Goal: Task Accomplishment & Management: Complete application form

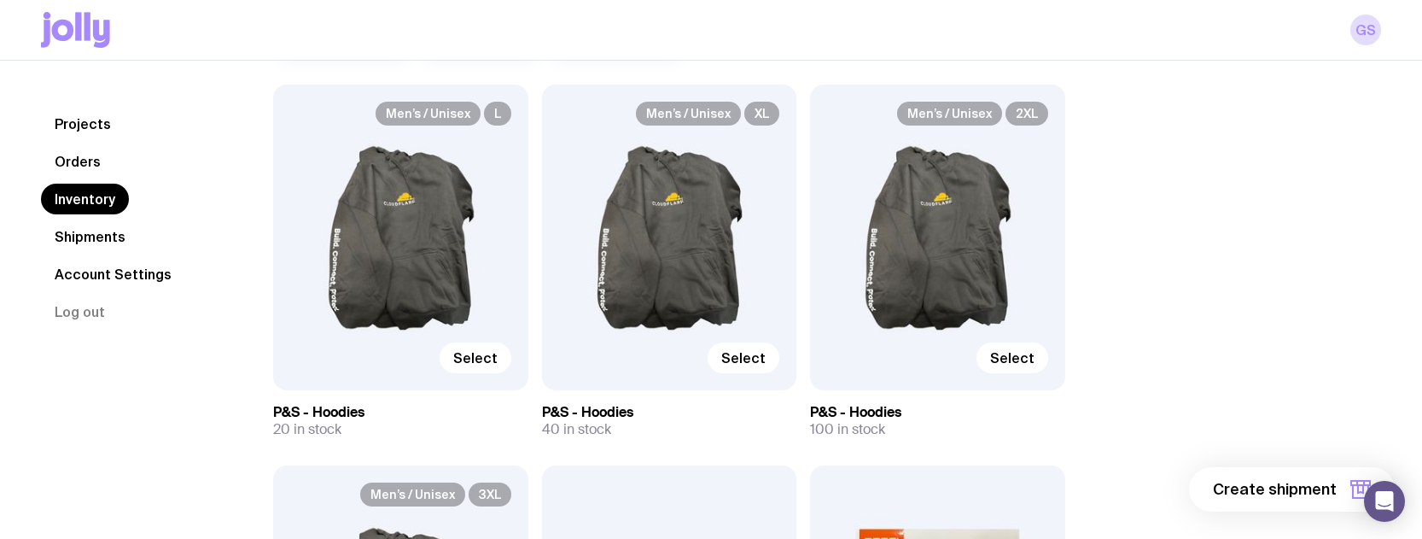
scroll to position [134, 0]
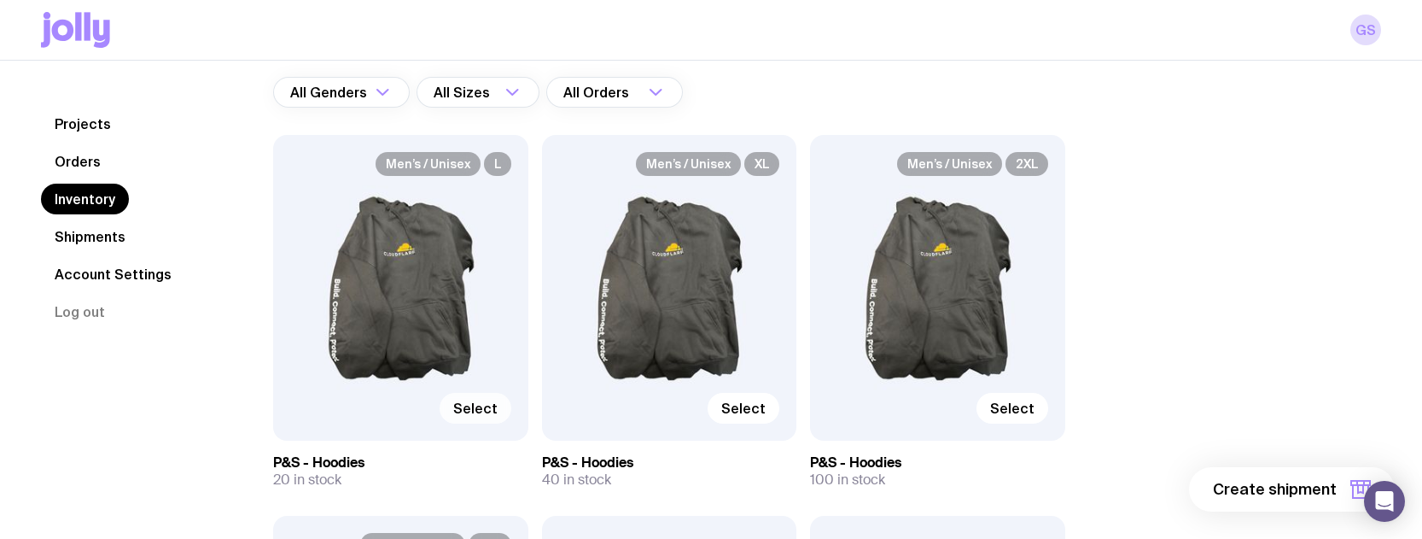
click at [473, 407] on span "Select" at bounding box center [475, 408] width 44 height 17
click at [0, 0] on input "Select" at bounding box center [0, 0] width 0 height 0
click at [697, 248] on div "Men’s / Unisex XL Select" at bounding box center [669, 288] width 255 height 306
click at [749, 406] on span "Select" at bounding box center [743, 408] width 44 height 17
click at [0, 0] on input "Select" at bounding box center [0, 0] width 0 height 0
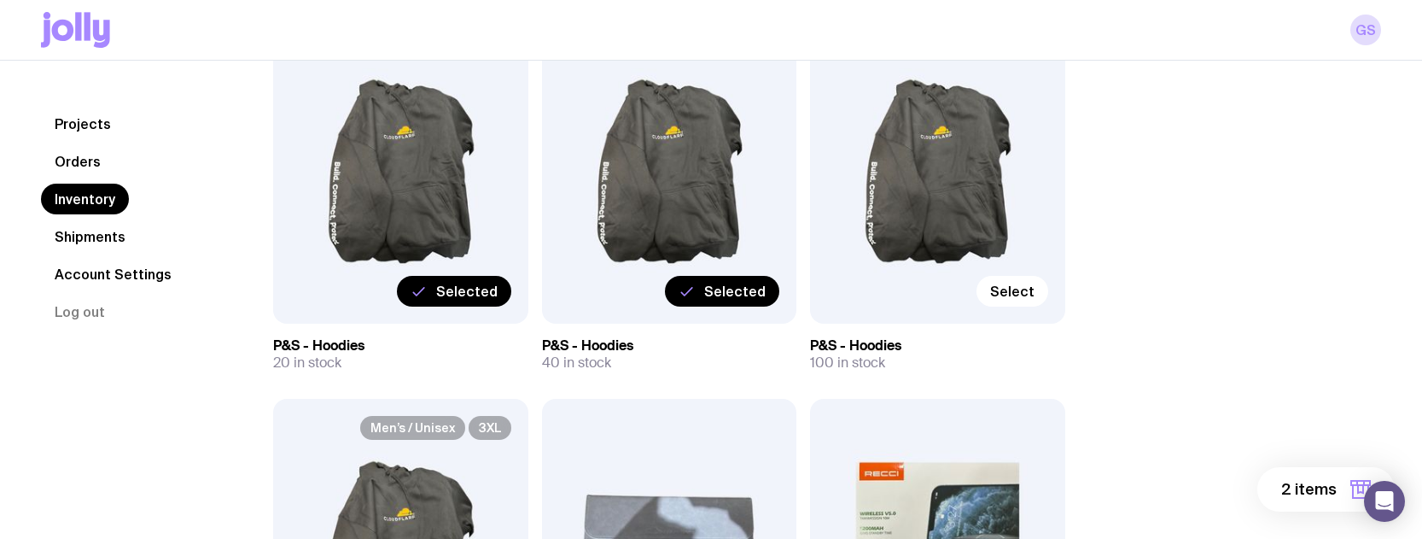
scroll to position [254, 0]
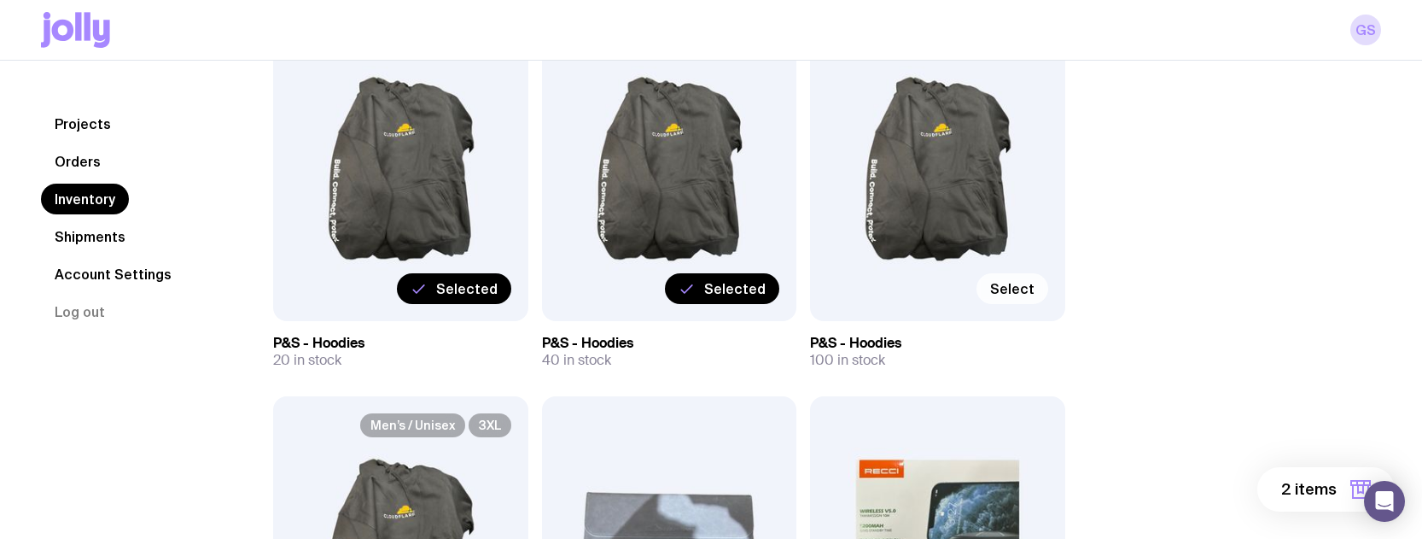
click at [1020, 284] on span "Select" at bounding box center [1012, 288] width 44 height 17
click at [0, 0] on input "Select" at bounding box center [0, 0] width 0 height 0
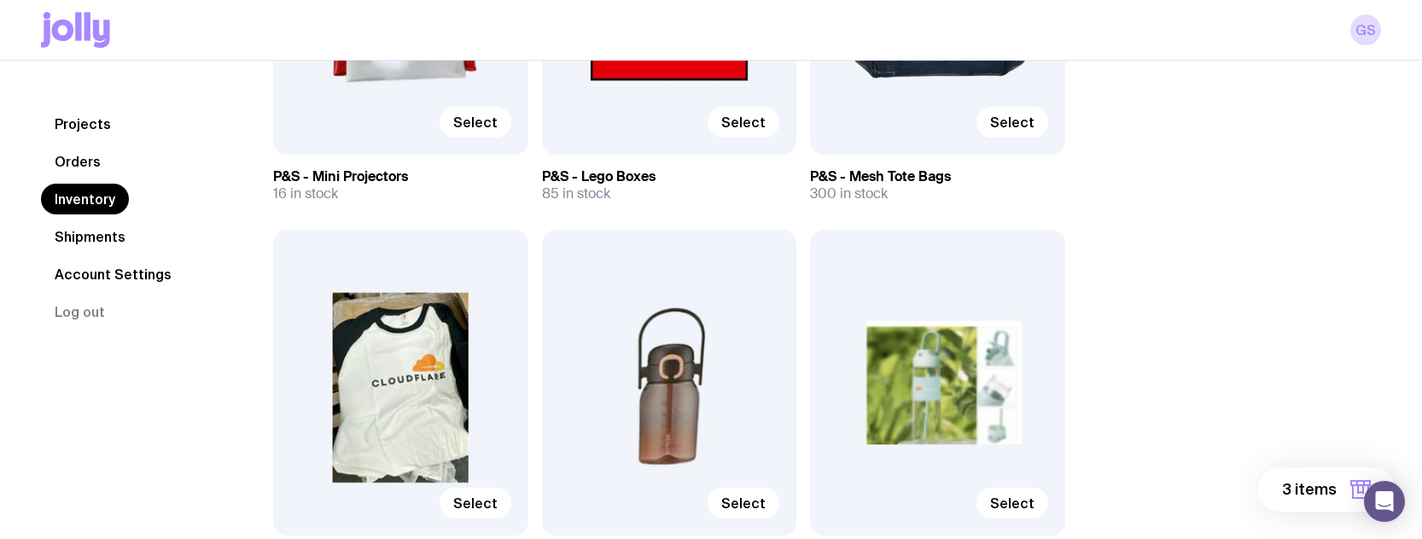
scroll to position [2009, 0]
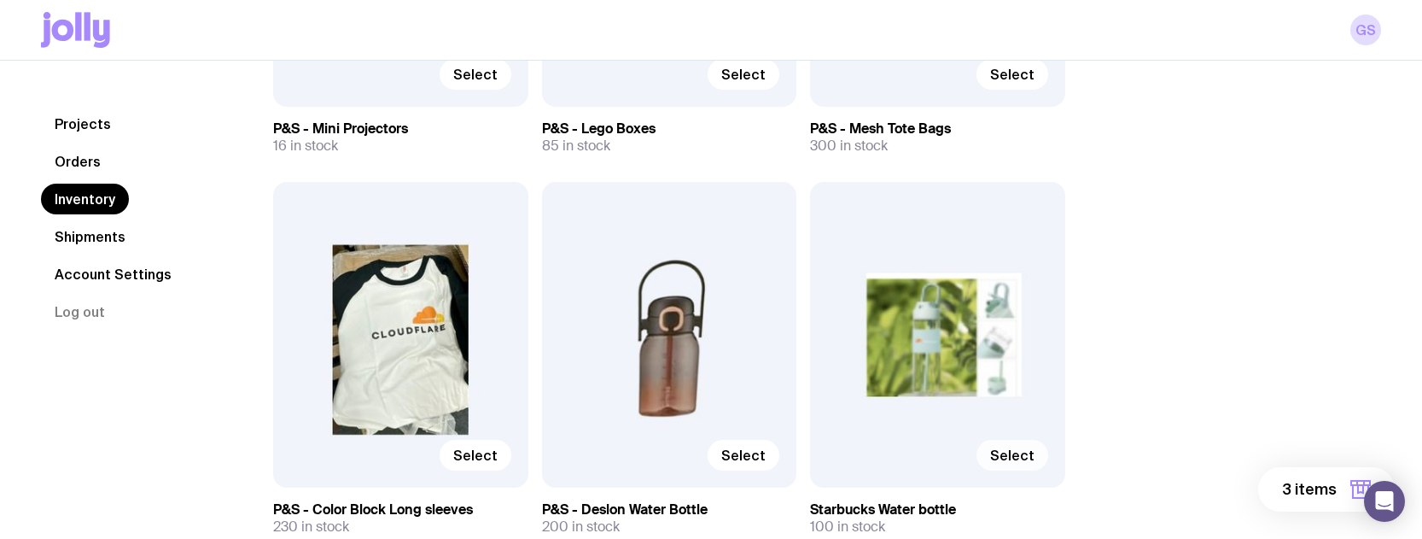
click at [1020, 452] on span "Select" at bounding box center [1012, 454] width 44 height 17
click at [0, 0] on input "Select" at bounding box center [0, 0] width 0 height 0
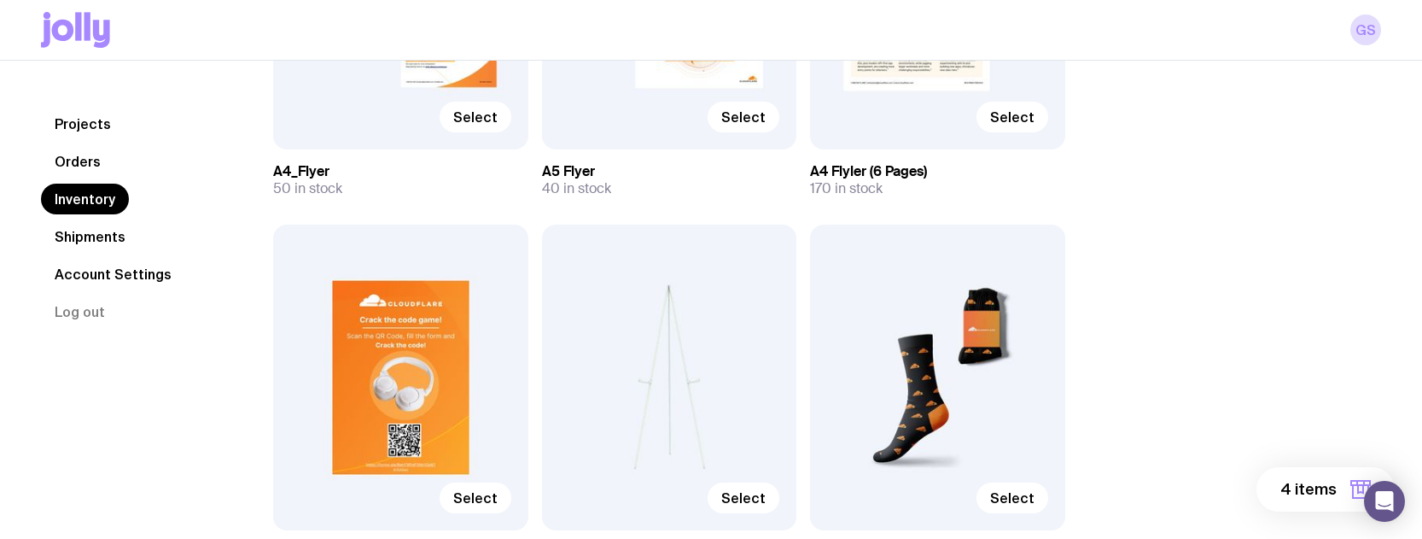
scroll to position [3552, 0]
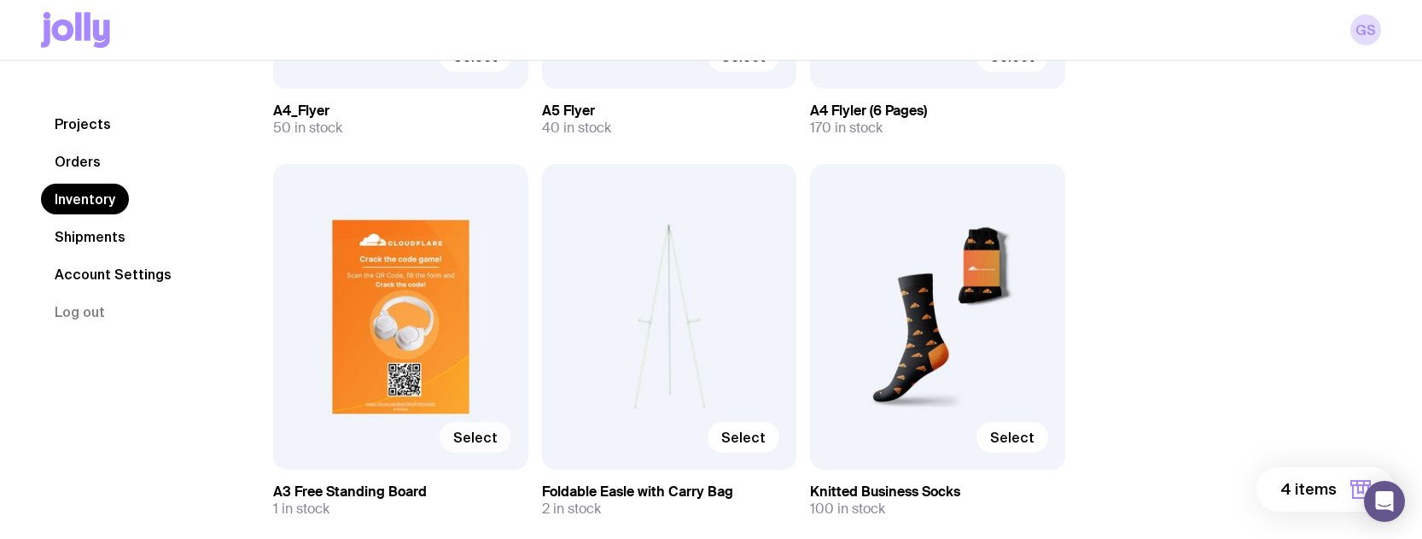
click at [464, 434] on span "Select" at bounding box center [475, 437] width 44 height 17
click at [0, 0] on input "Select" at bounding box center [0, 0] width 0 height 0
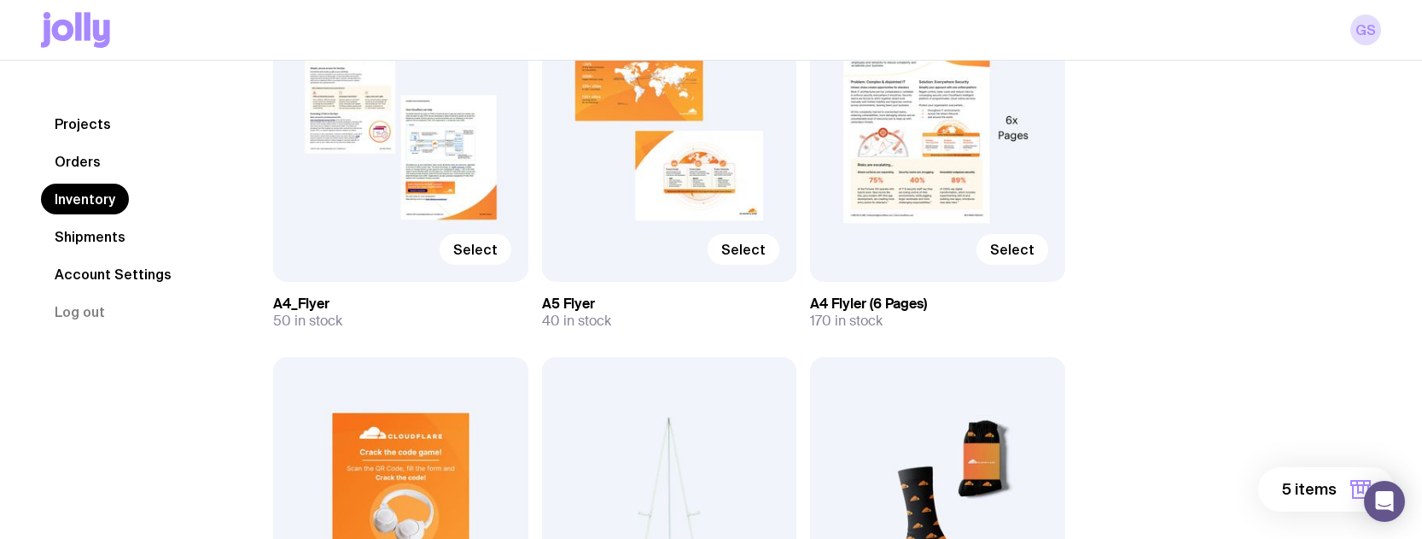
scroll to position [3245, 0]
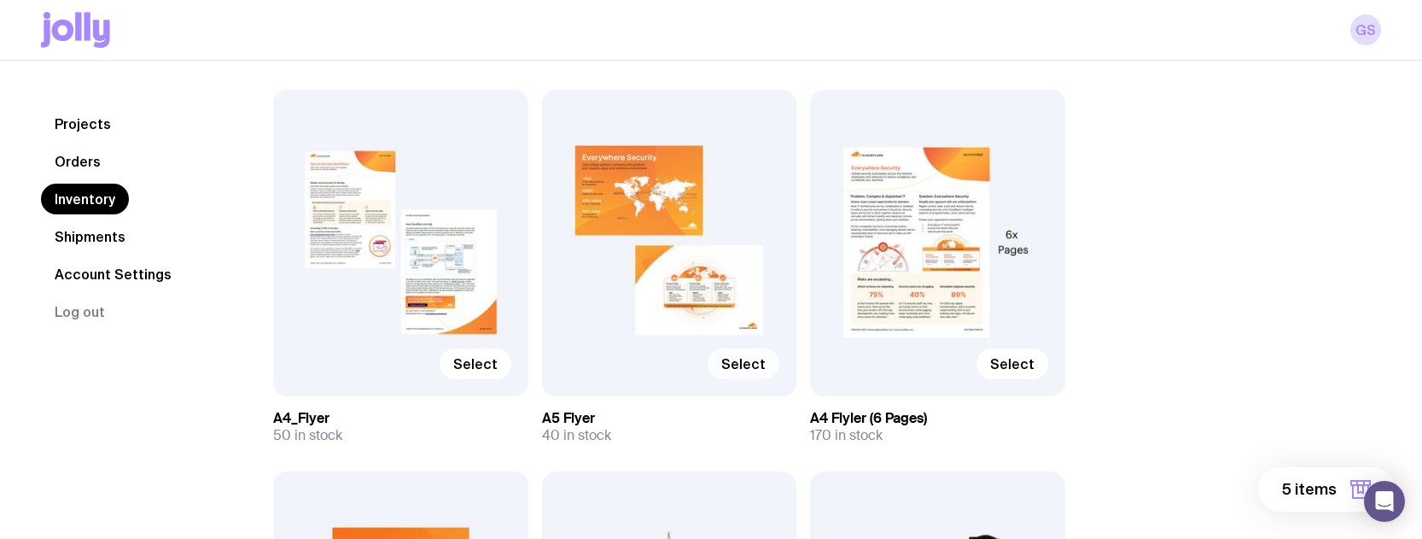
click at [744, 353] on label "Select" at bounding box center [744, 363] width 72 height 31
click at [0, 0] on input "Select" at bounding box center [0, 0] width 0 height 0
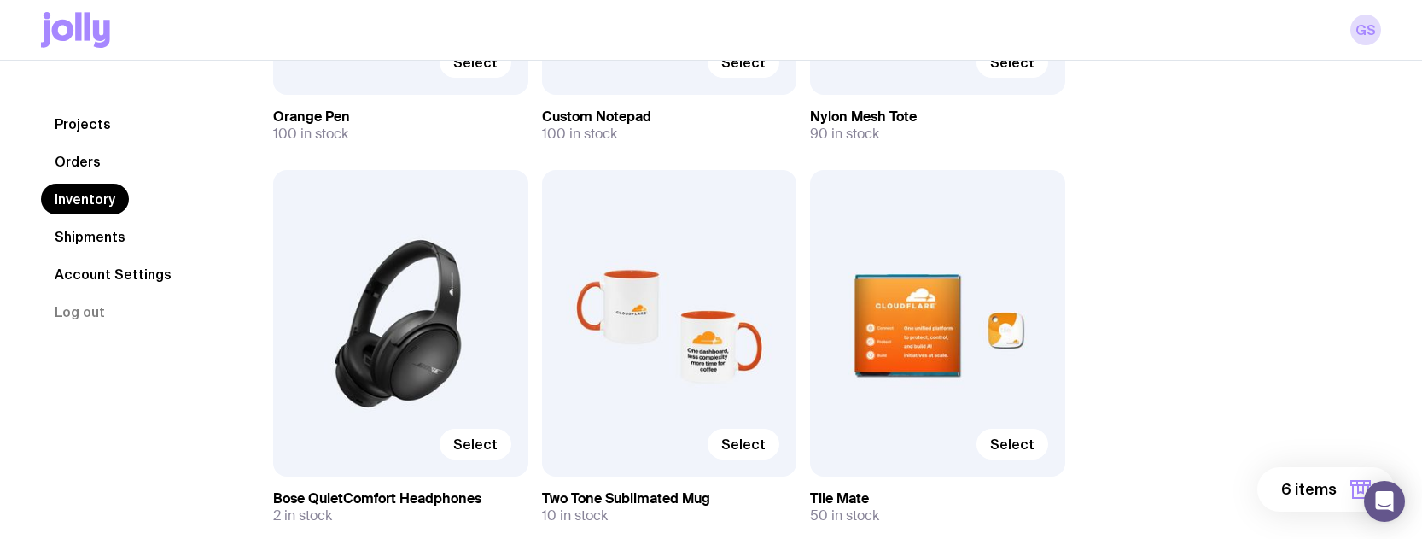
scroll to position [4391, 0]
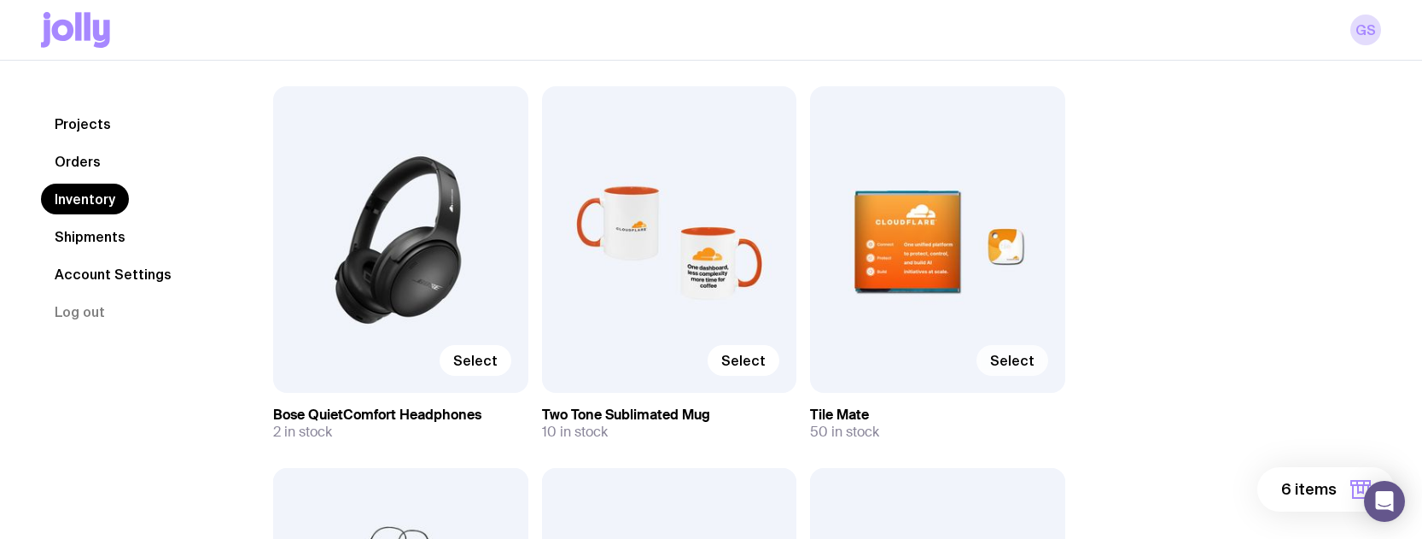
click at [1014, 353] on span "Select" at bounding box center [1012, 360] width 44 height 17
click at [0, 0] on input "Select" at bounding box center [0, 0] width 0 height 0
click at [476, 358] on span "Select" at bounding box center [475, 360] width 44 height 17
click at [0, 0] on input "Select" at bounding box center [0, 0] width 0 height 0
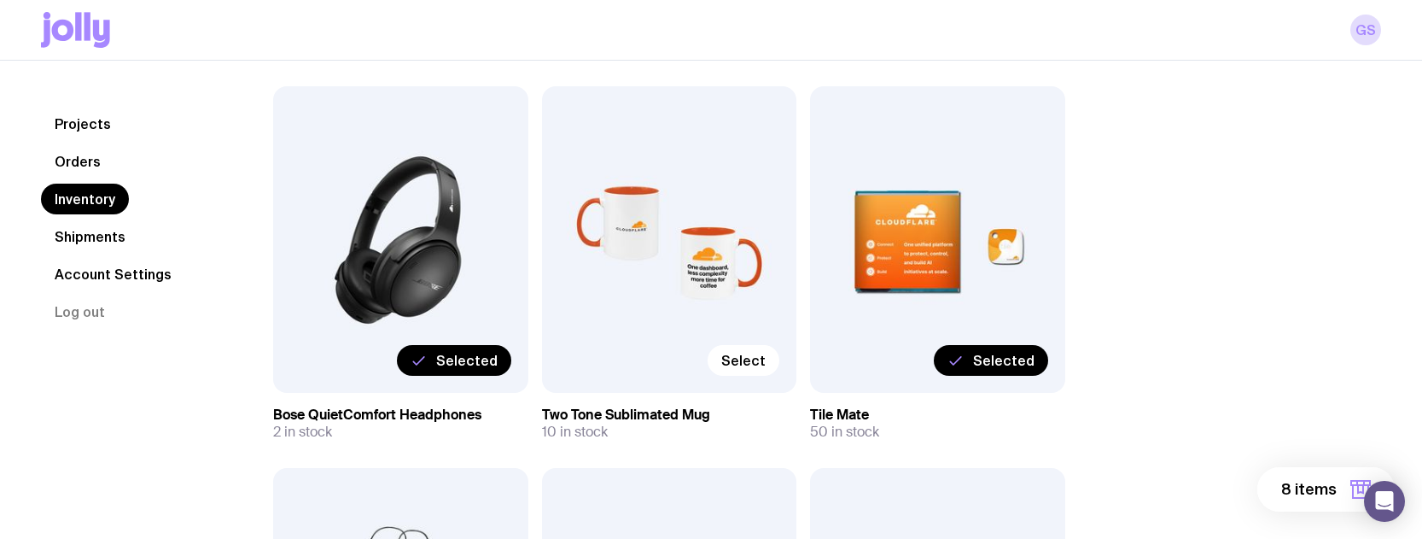
click at [1307, 485] on span "8 items" at bounding box center [1308, 489] width 55 height 20
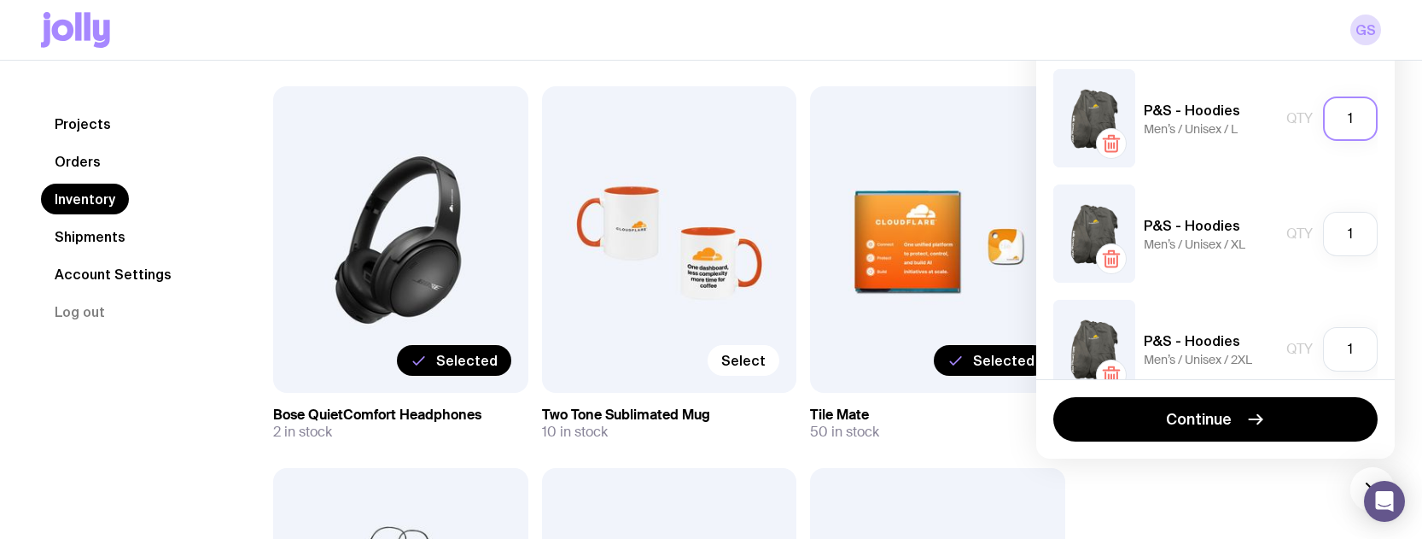
drag, startPoint x: 1353, startPoint y: 115, endPoint x: 1300, endPoint y: 114, distance: 52.9
click at [1300, 114] on div "Qty 1" at bounding box center [1331, 118] width 91 height 44
type input "20"
drag, startPoint x: 1344, startPoint y: 237, endPoint x: 1325, endPoint y: 236, distance: 19.7
click at [1325, 236] on input "1" at bounding box center [1350, 234] width 55 height 44
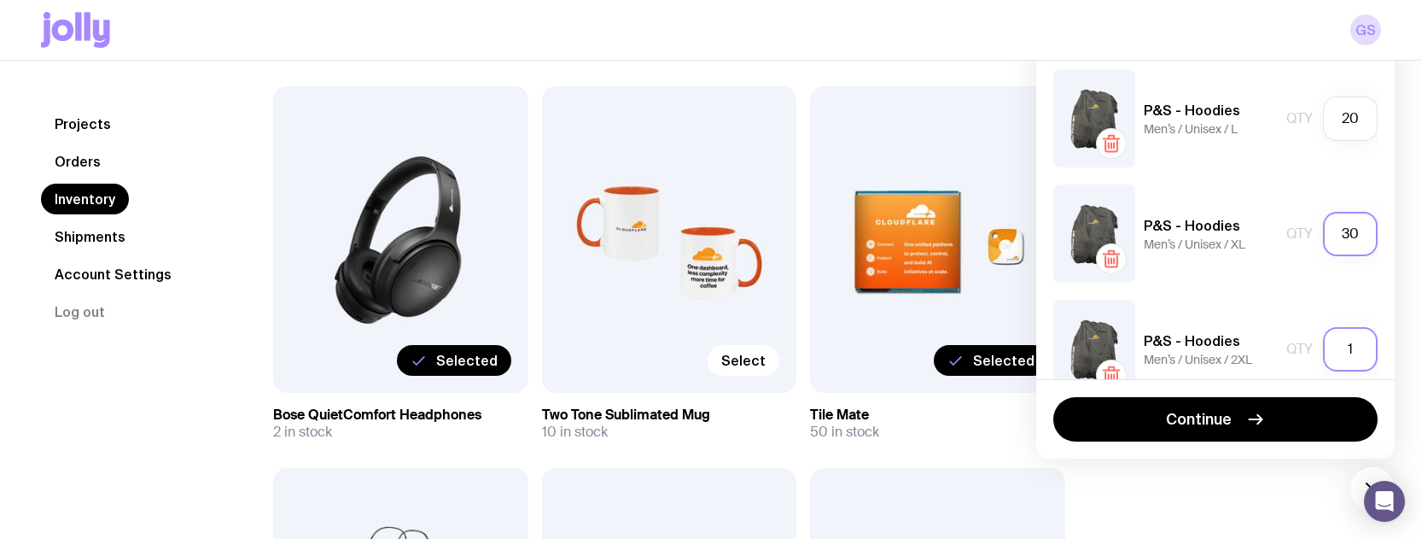
type input "30"
click at [1345, 354] on input "1" at bounding box center [1350, 349] width 55 height 44
drag, startPoint x: 1345, startPoint y: 354, endPoint x: 1328, endPoint y: 352, distance: 17.3
click at [1328, 352] on input "1" at bounding box center [1350, 349] width 55 height 44
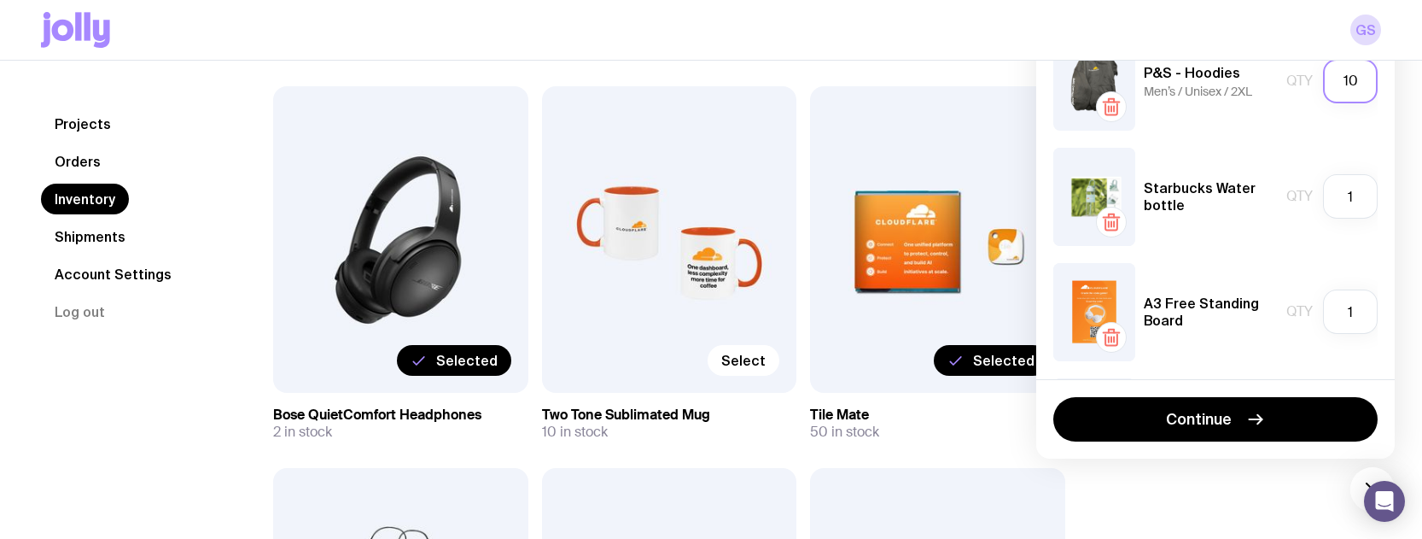
scroll to position [280, 0]
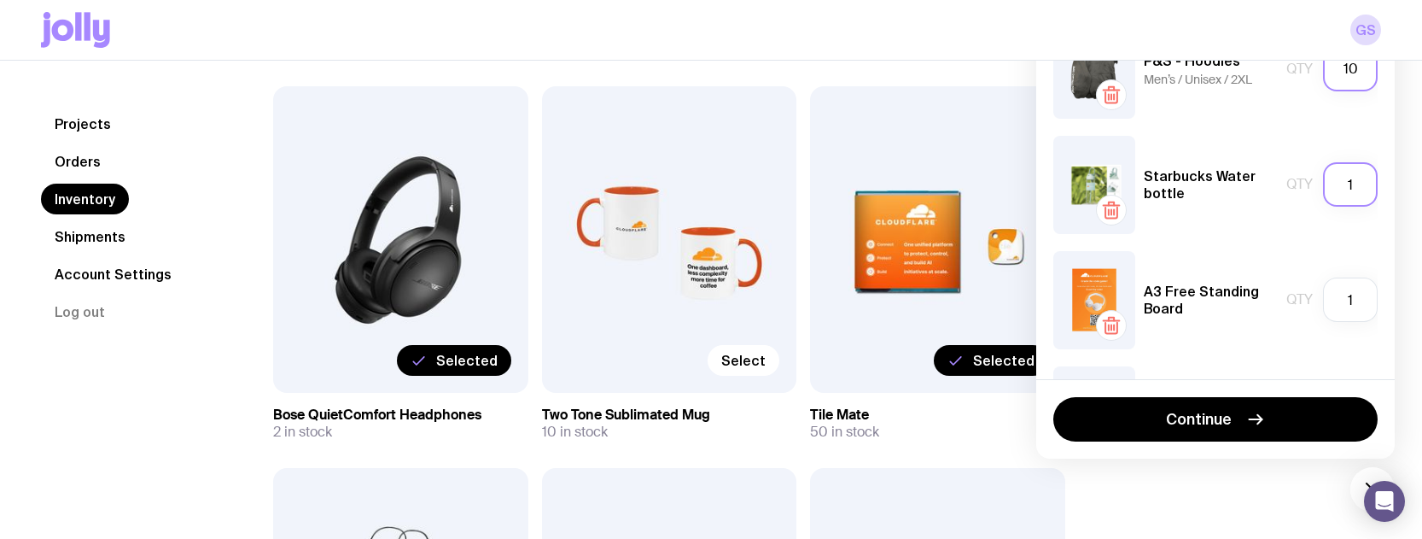
type input "10"
drag, startPoint x: 1344, startPoint y: 178, endPoint x: 1327, endPoint y: 179, distance: 17.2
click at [1327, 179] on input "1" at bounding box center [1350, 184] width 55 height 44
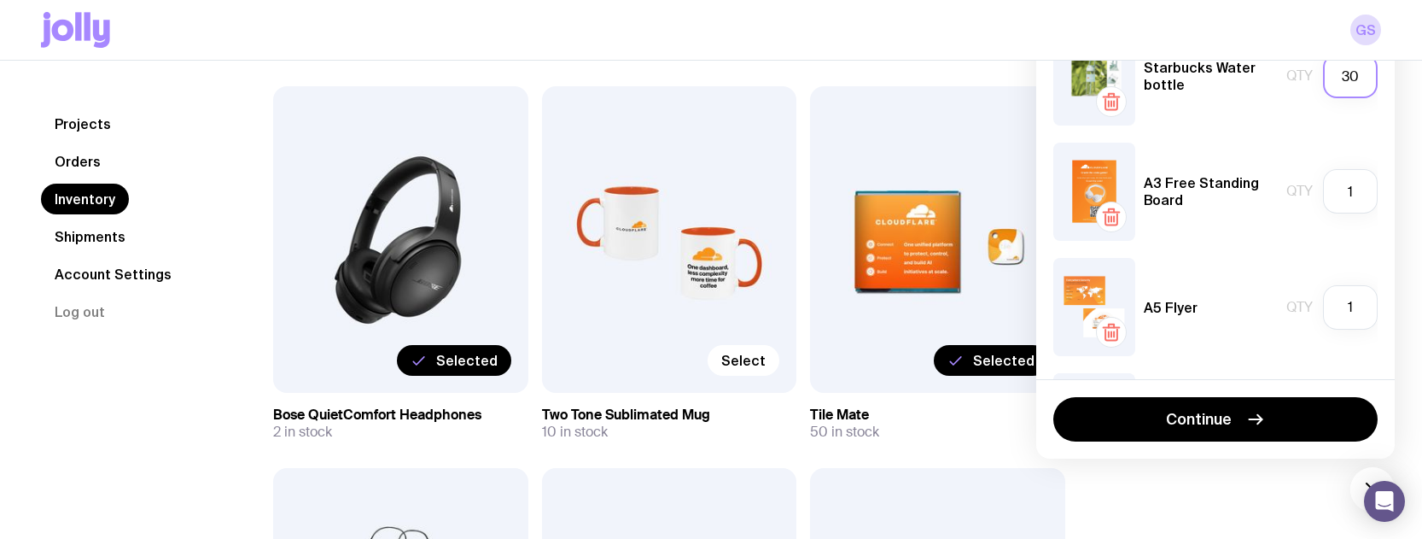
scroll to position [470, 0]
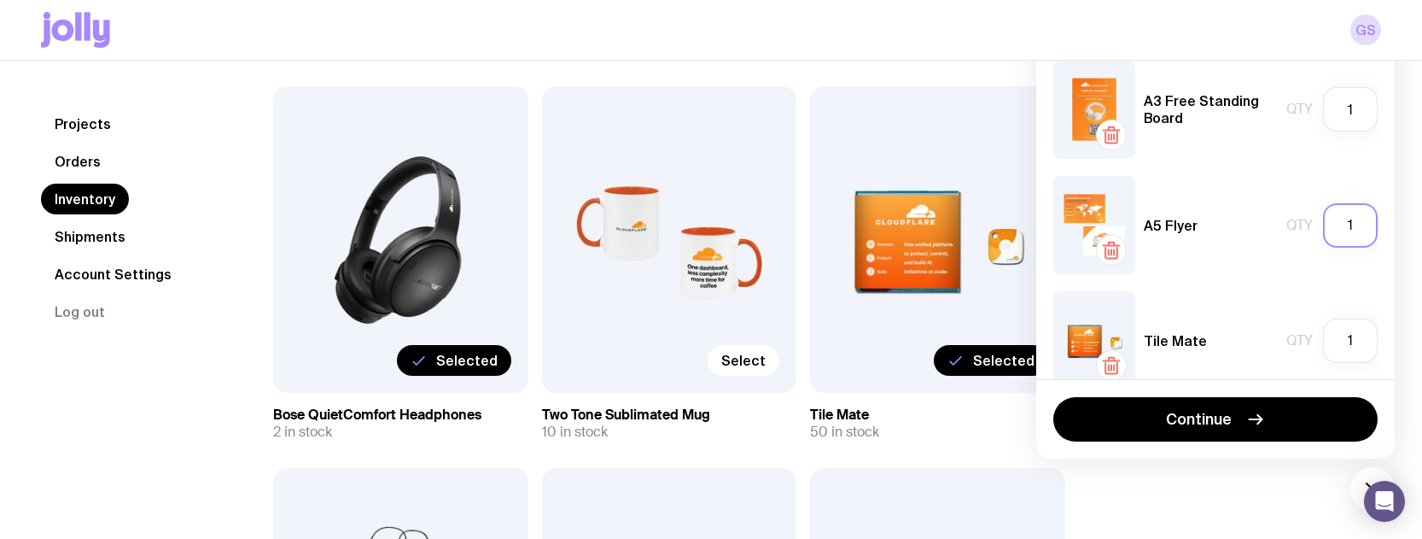
type input "30"
drag, startPoint x: 1347, startPoint y: 226, endPoint x: 1327, endPoint y: 225, distance: 19.7
click at [1327, 225] on input "1" at bounding box center [1350, 225] width 55 height 44
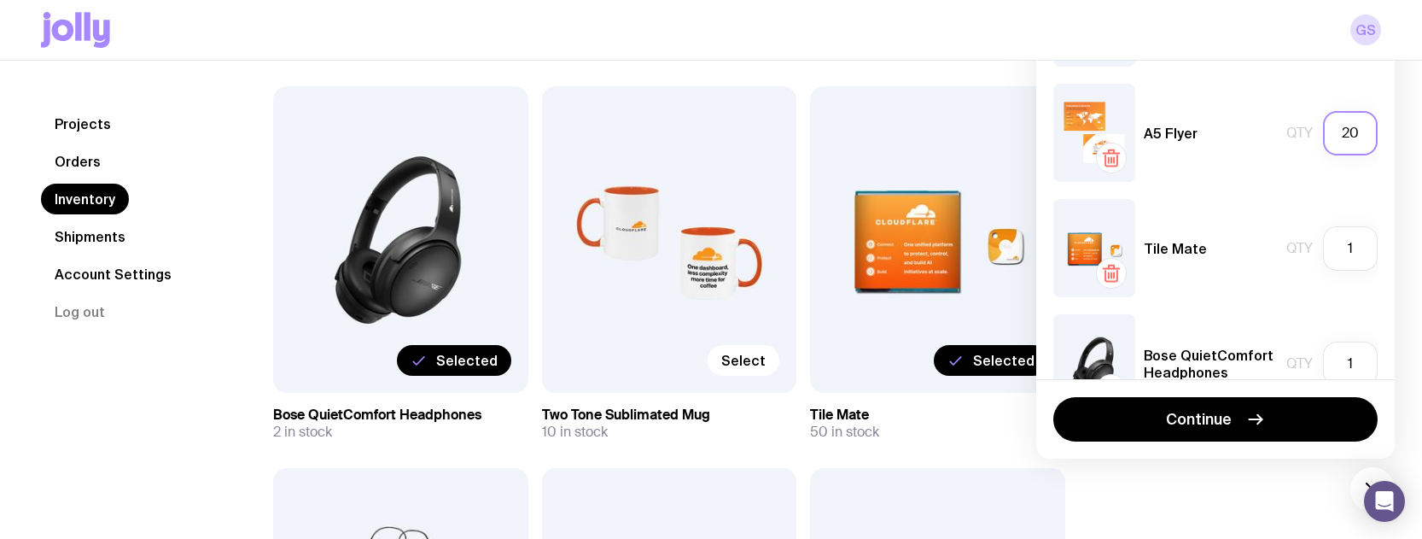
scroll to position [570, 0]
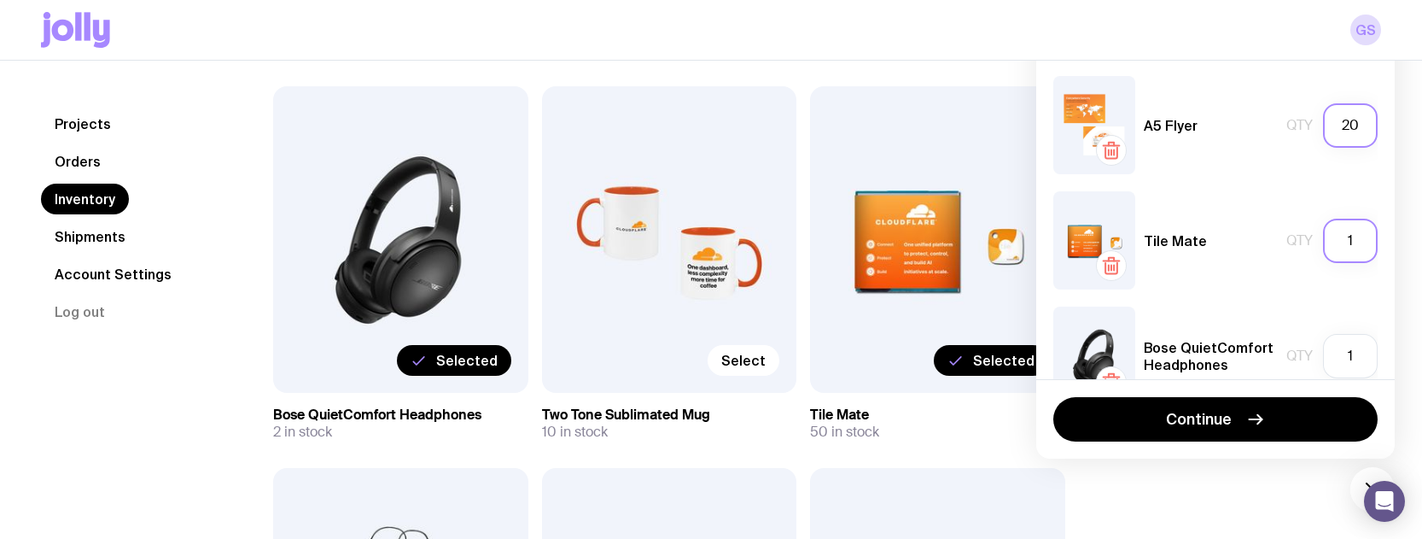
type input "20"
drag, startPoint x: 1344, startPoint y: 235, endPoint x: 1331, endPoint y: 236, distance: 12.9
click at [1331, 236] on input "1" at bounding box center [1350, 241] width 55 height 44
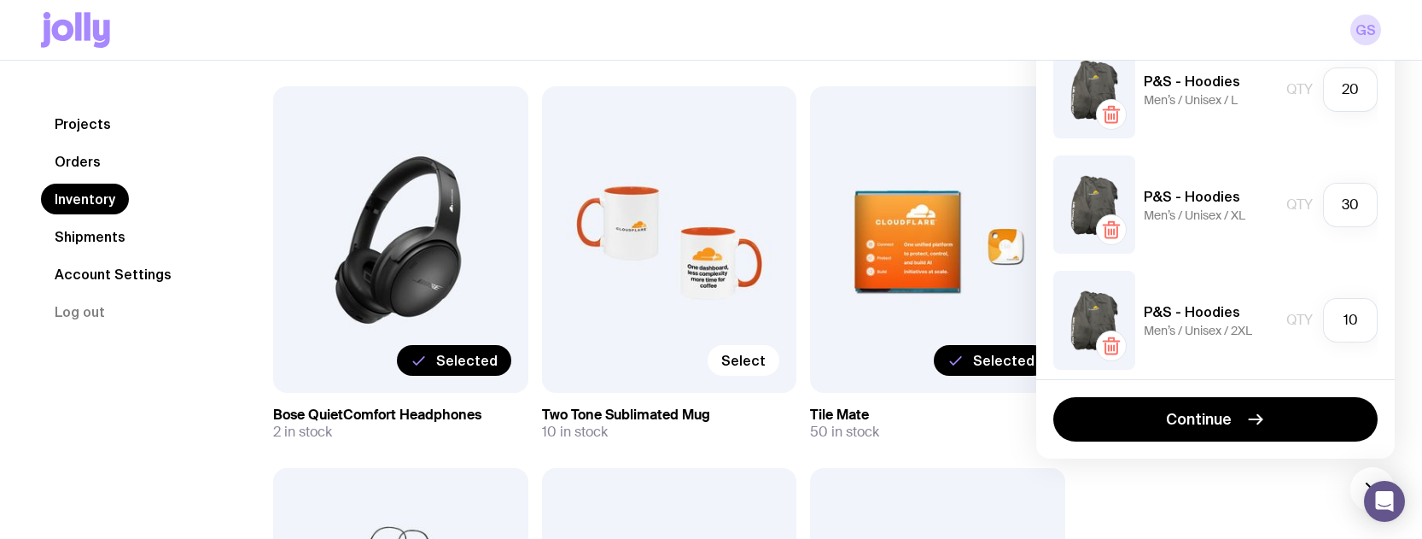
scroll to position [0, 0]
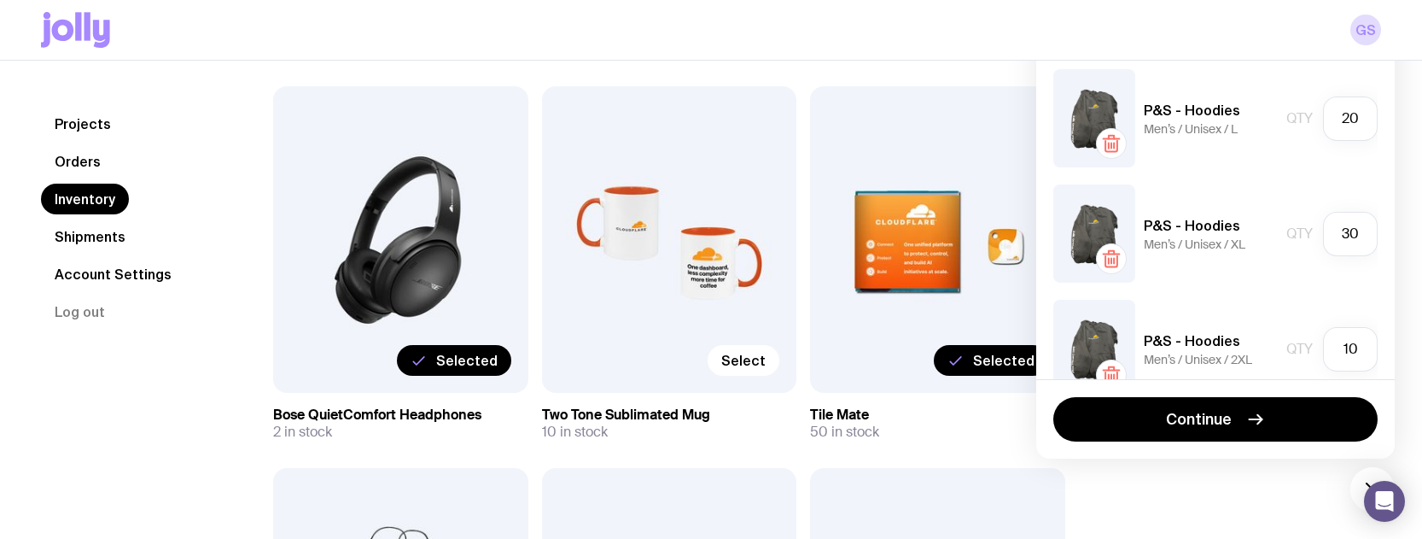
type input "20"
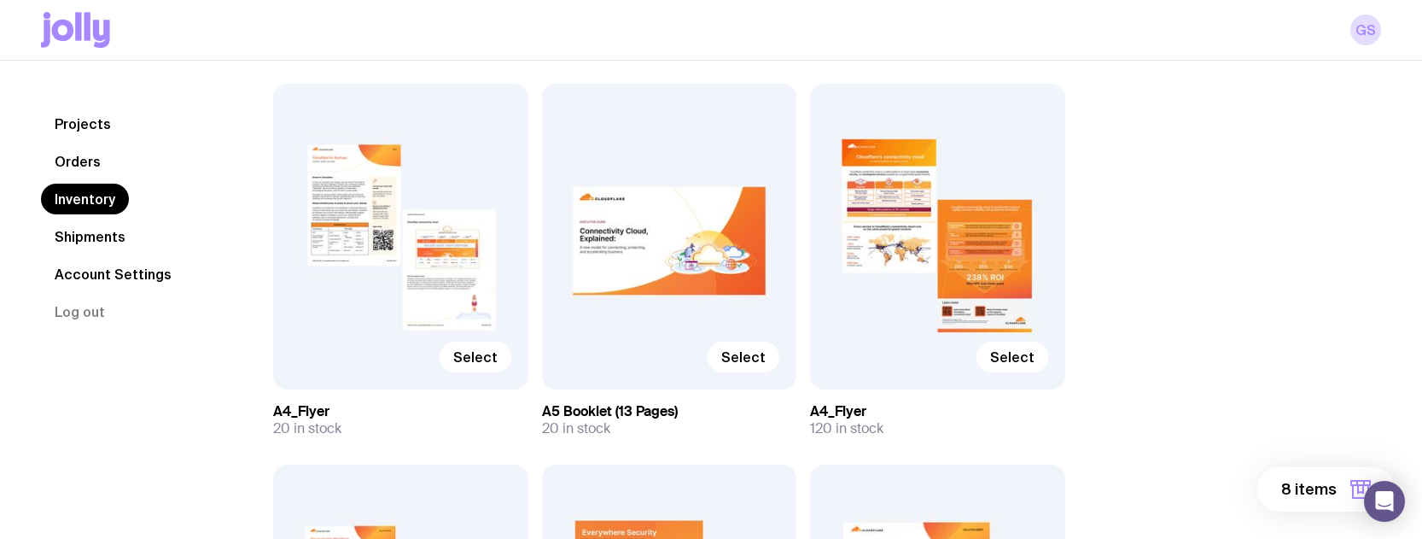
scroll to position [2867, 0]
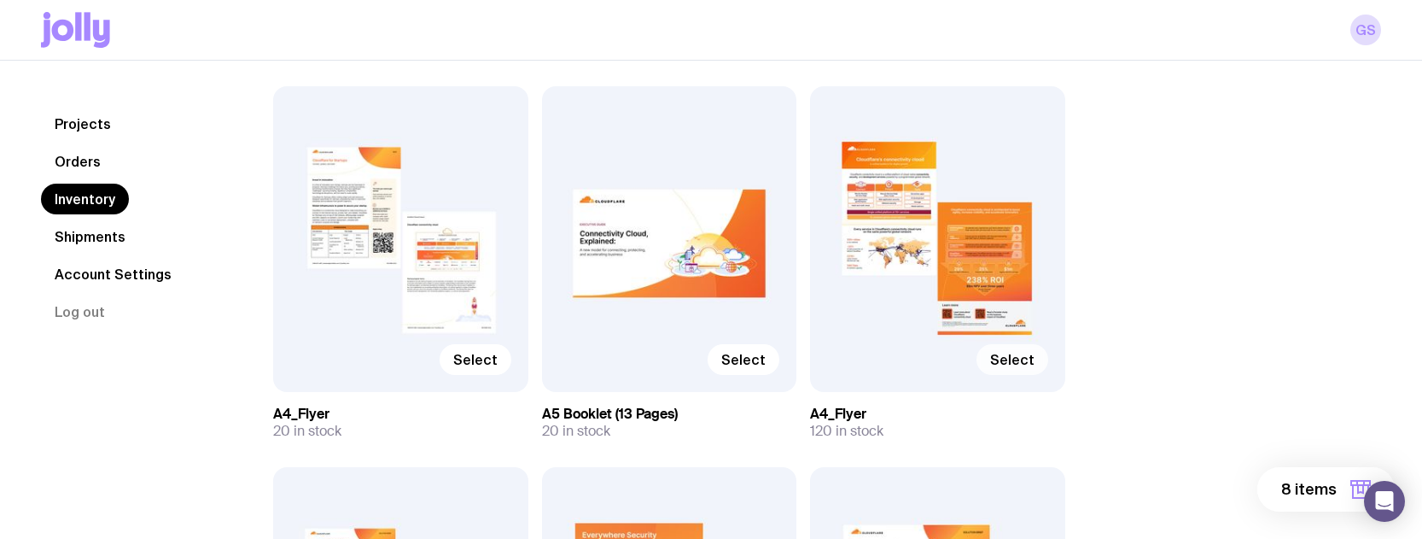
click at [1008, 358] on span "Select" at bounding box center [1012, 359] width 44 height 17
click at [0, 0] on input "Select" at bounding box center [0, 0] width 0 height 0
click at [1353, 484] on icon "button" at bounding box center [1360, 489] width 20 height 20
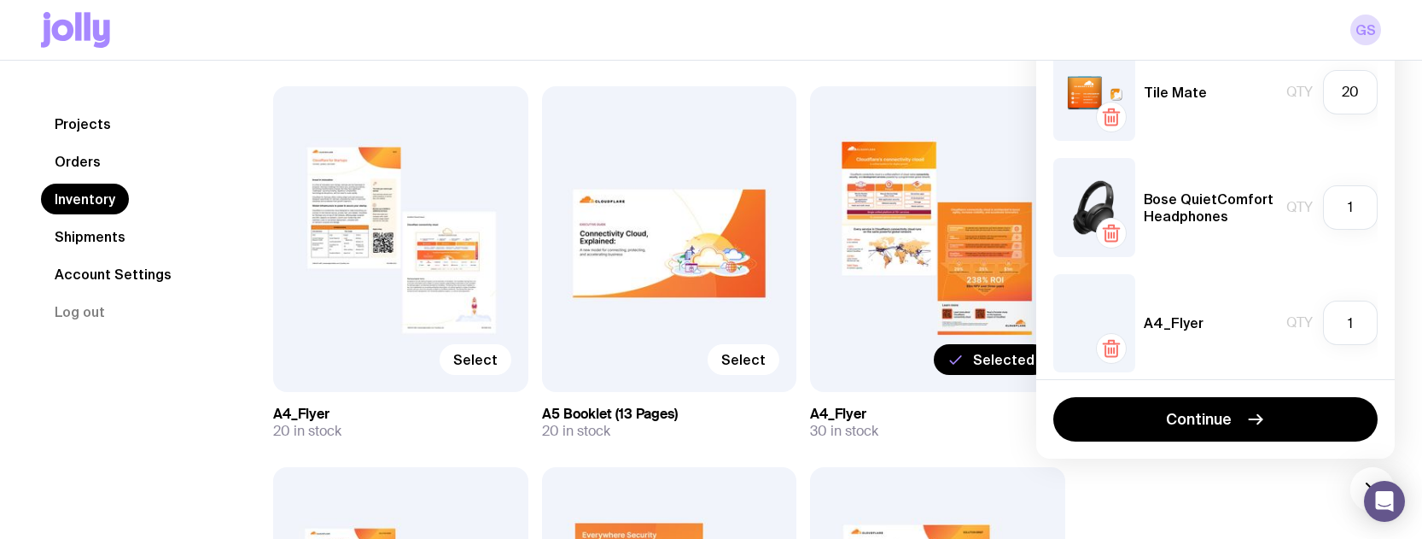
scroll to position [729, 0]
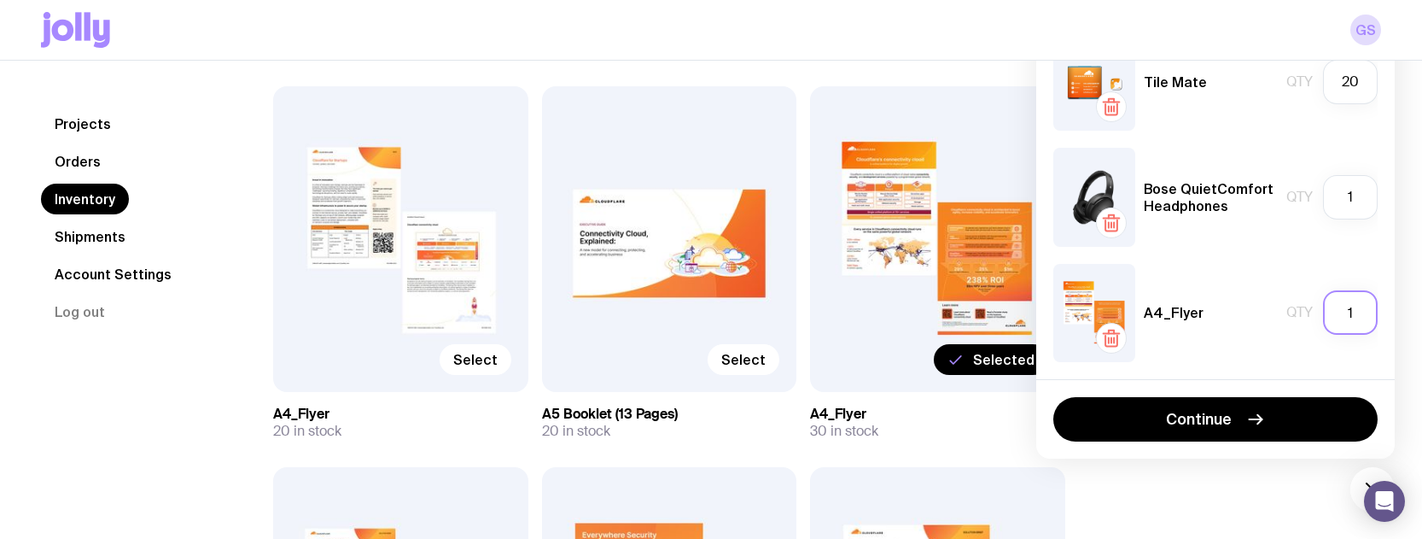
drag, startPoint x: 1350, startPoint y: 305, endPoint x: 1320, endPoint y: 306, distance: 30.8
click at [1323, 306] on input "1" at bounding box center [1350, 312] width 55 height 44
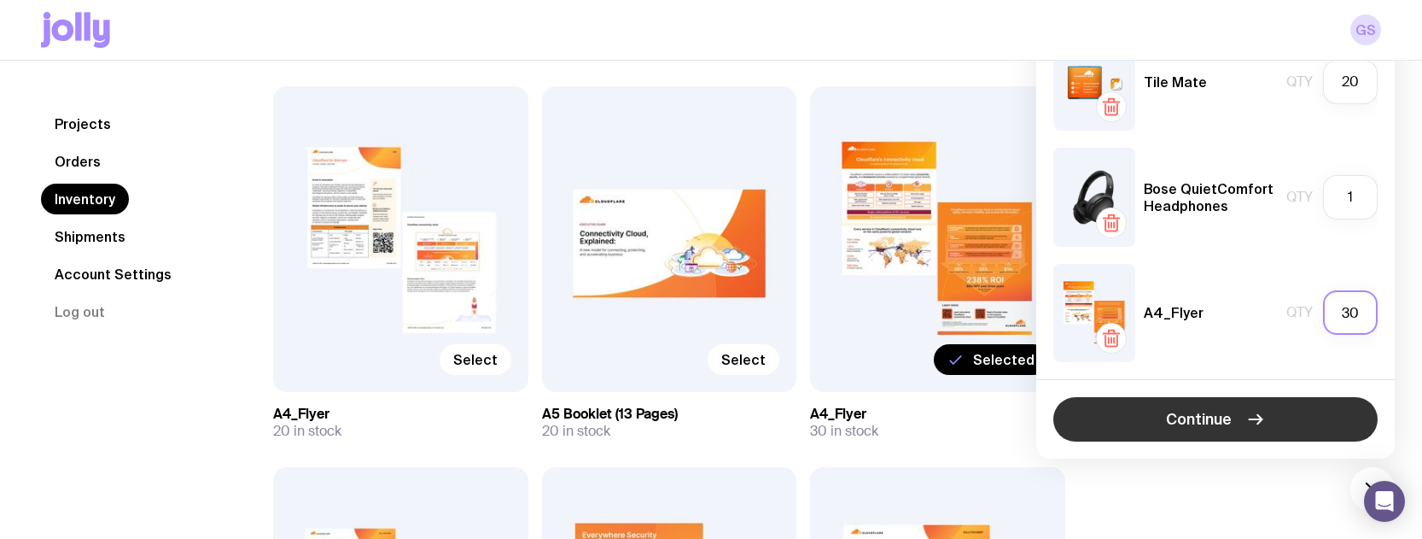
type input "30"
click at [1205, 413] on span "Continue" at bounding box center [1199, 419] width 66 height 20
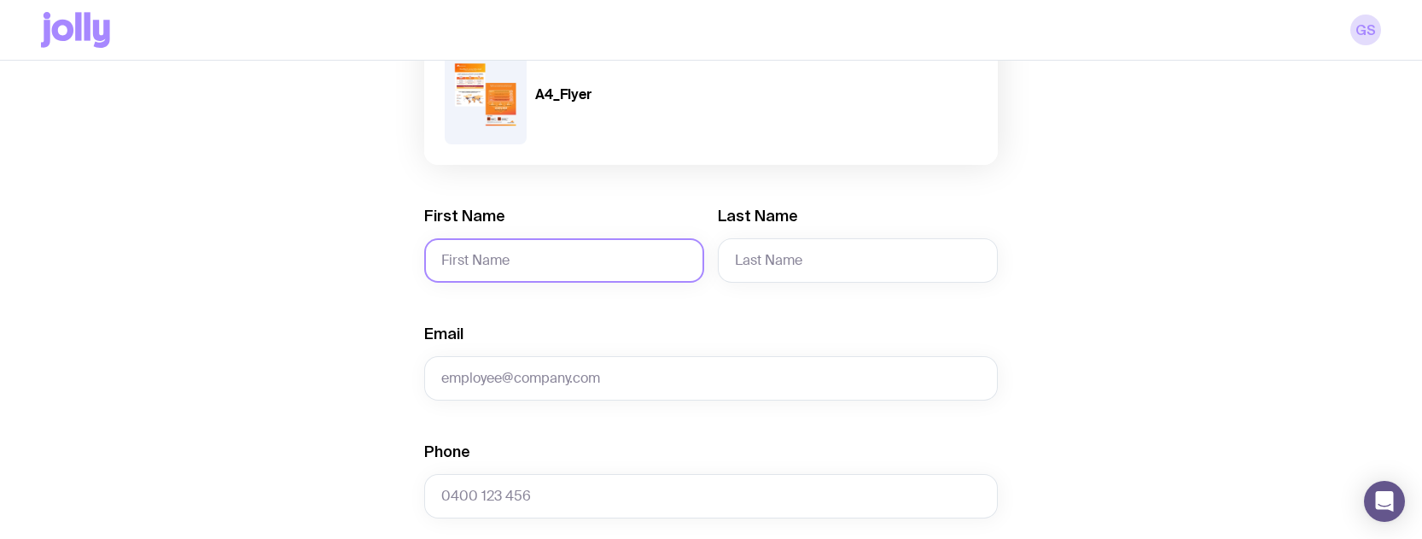
scroll to position [701, 0]
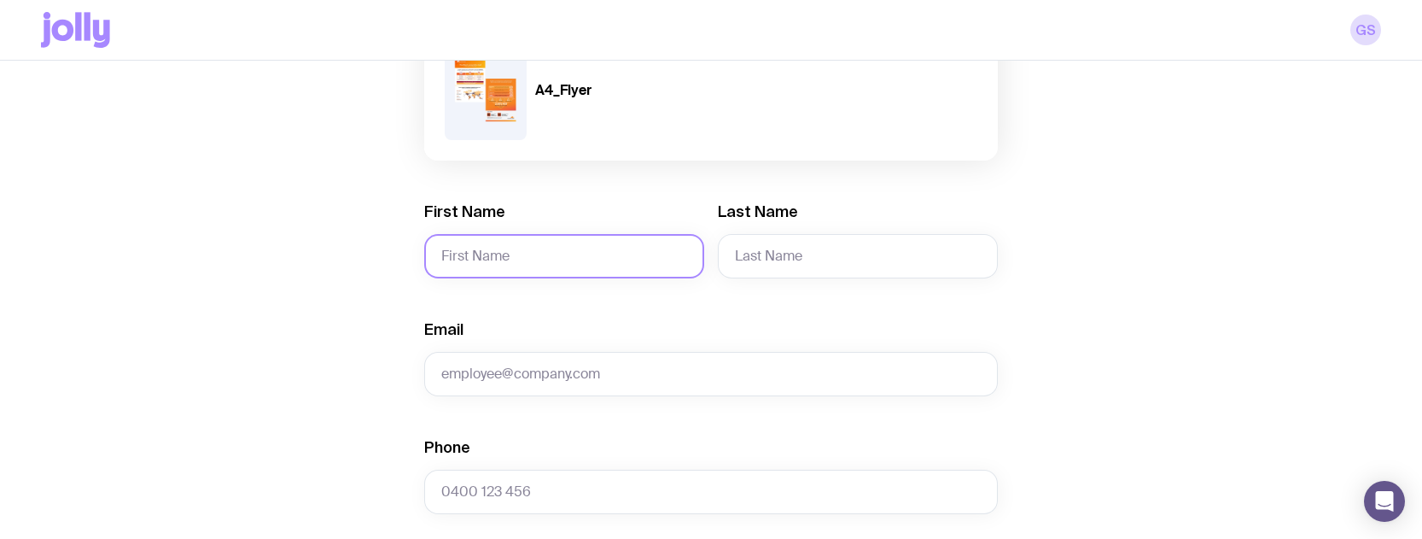
click at [548, 262] on input "First Name" at bounding box center [564, 256] width 280 height 44
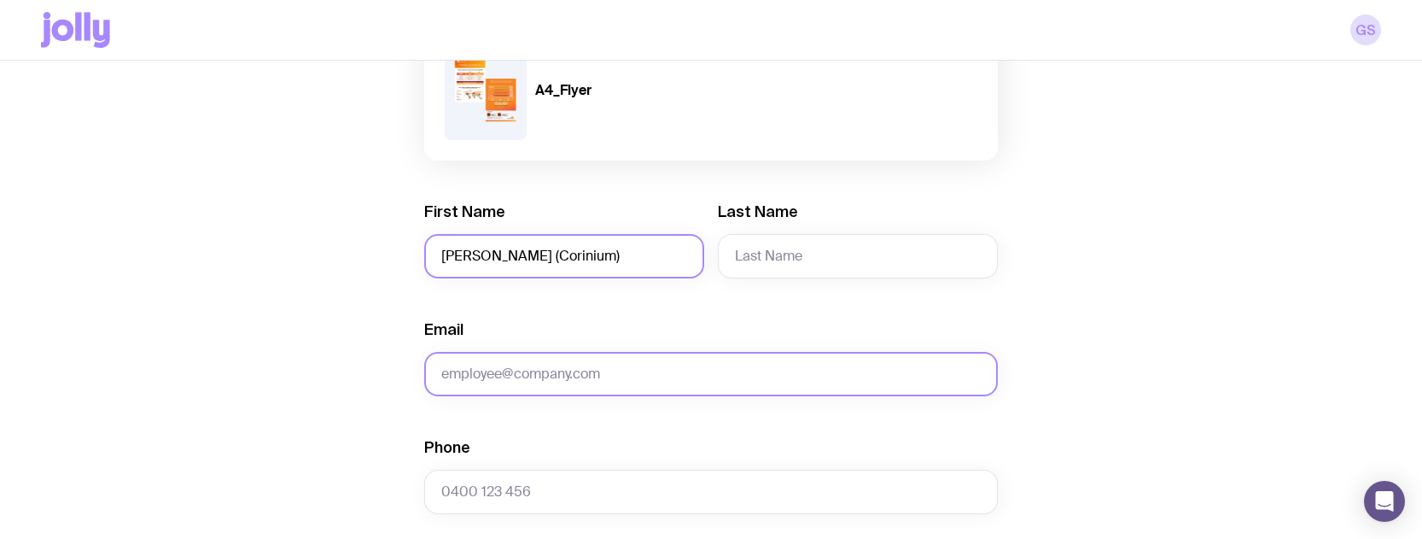
type input "[PERSON_NAME] (Corinium)"
click at [499, 373] on input "Email" at bounding box center [711, 374] width 574 height 44
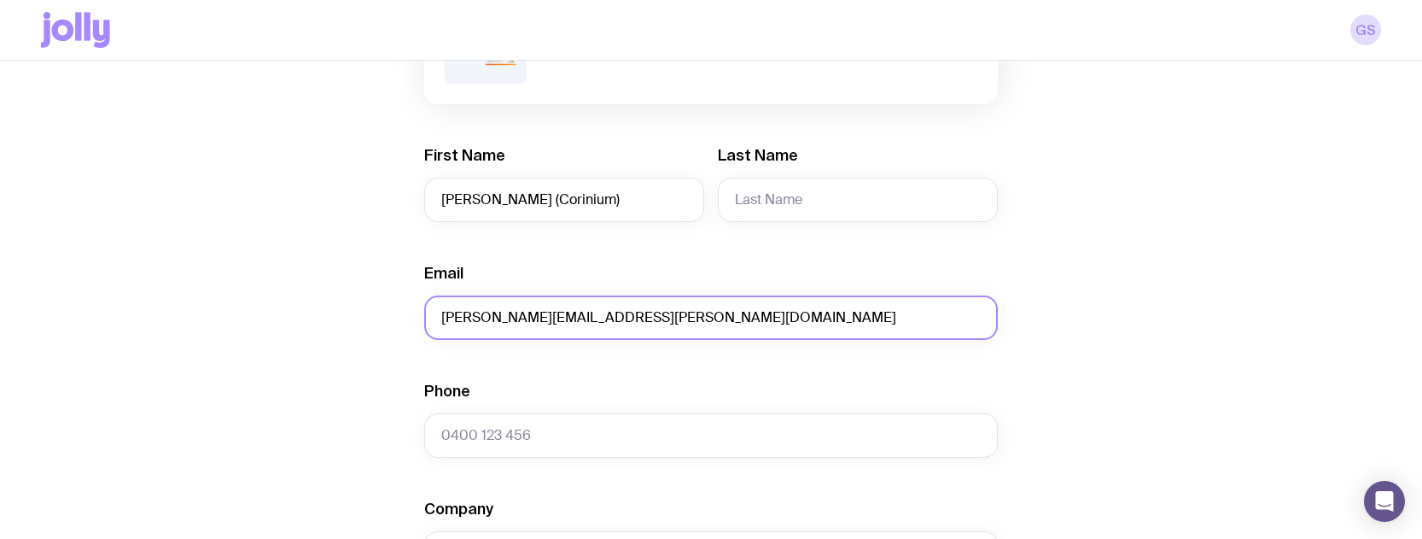
scroll to position [821, 0]
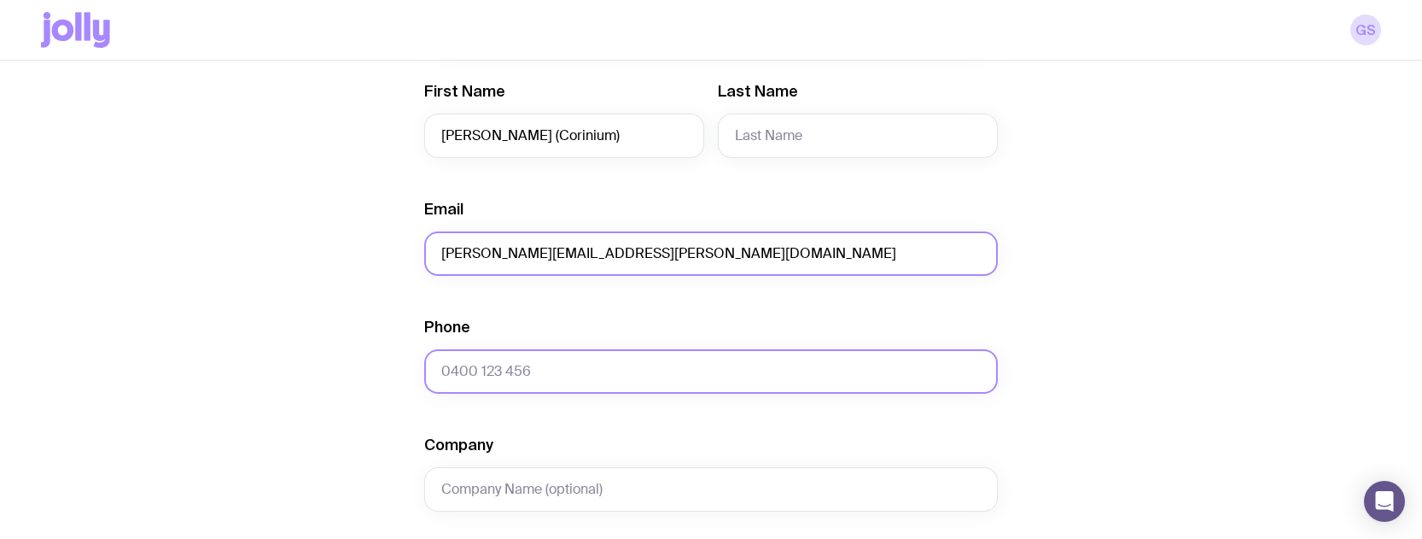
type input "[PERSON_NAME][EMAIL_ADDRESS][PERSON_NAME][DOMAIN_NAME]"
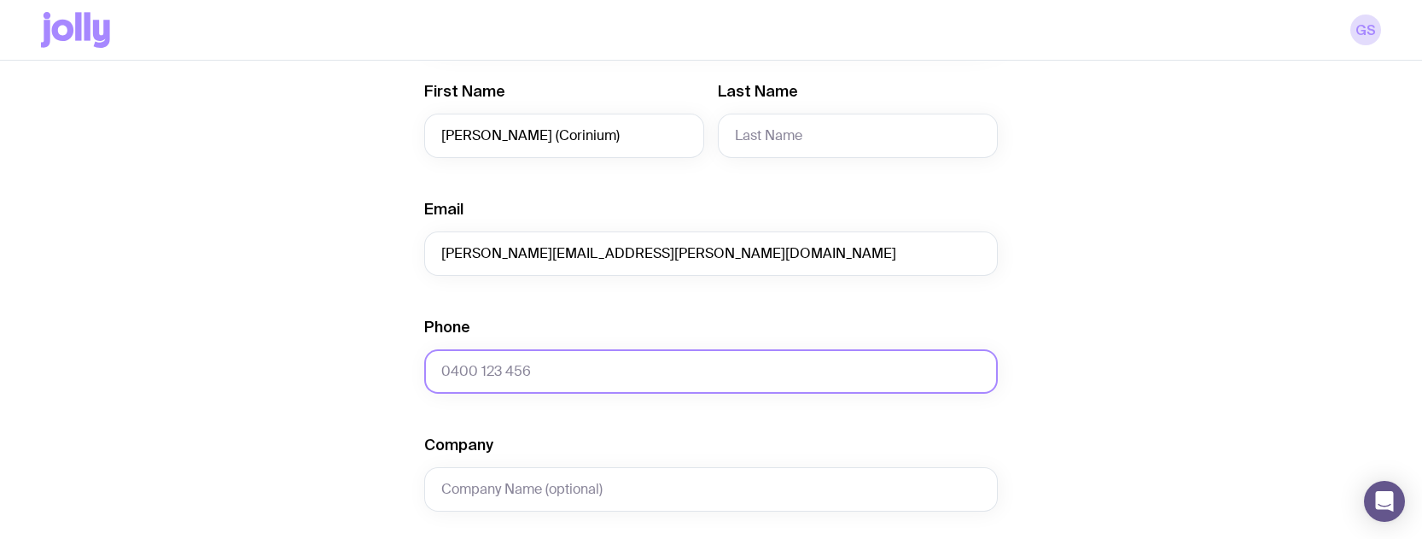
click at [549, 377] on input "Phone" at bounding box center [711, 371] width 574 height 44
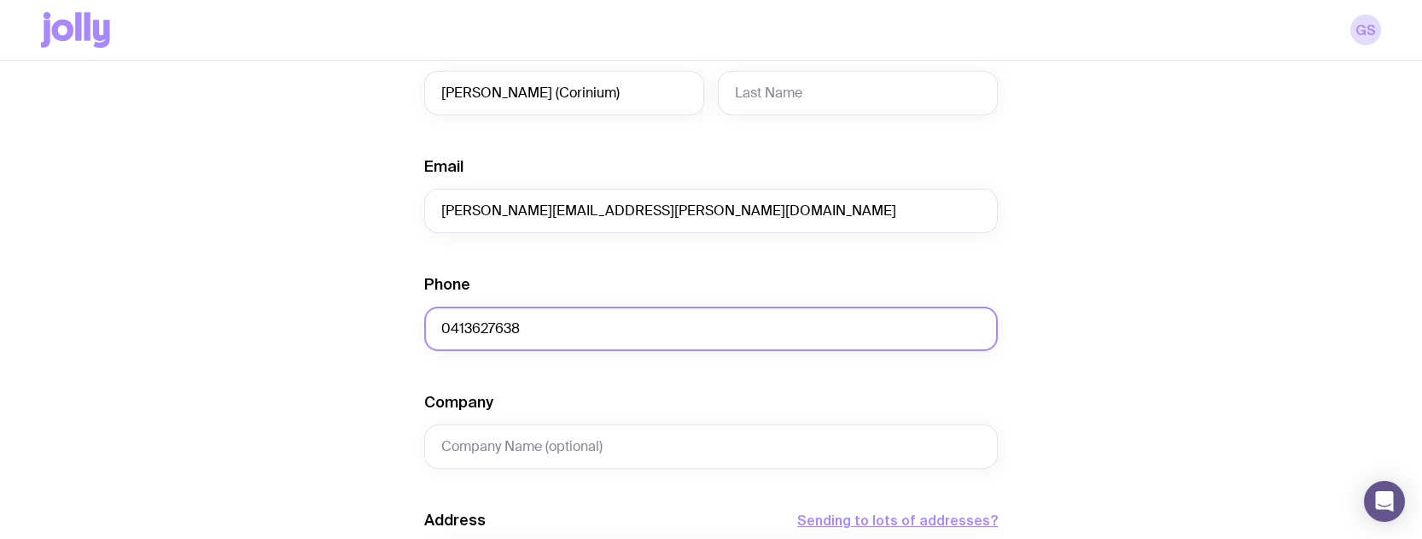
scroll to position [948, 0]
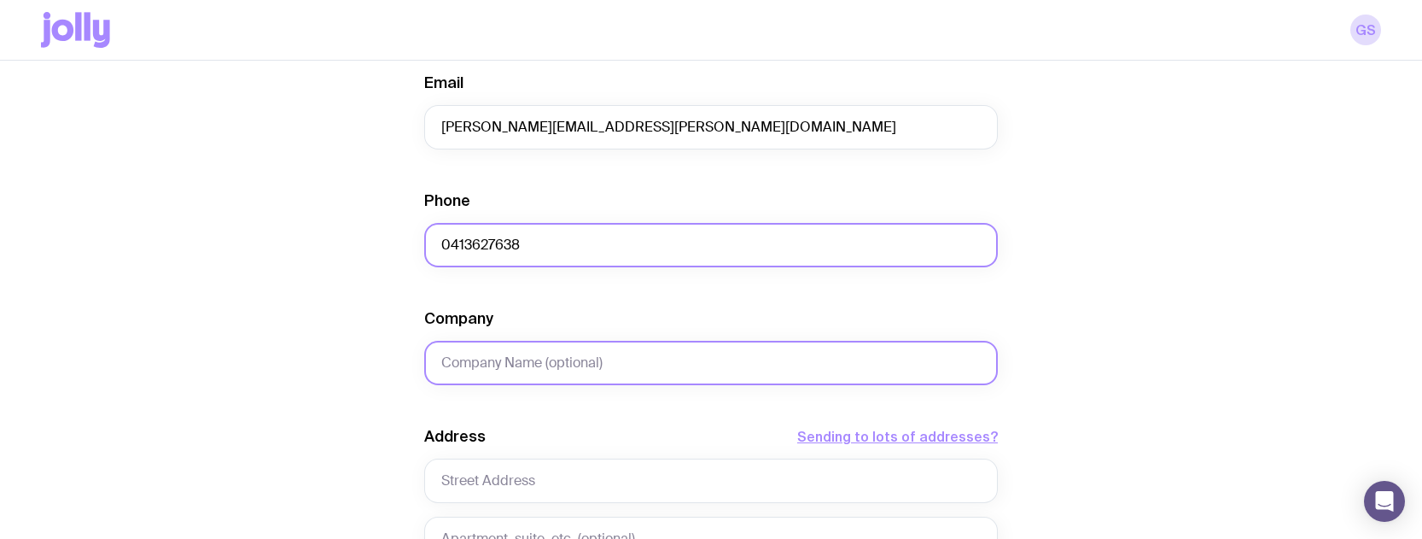
type input "0413627638"
click at [497, 359] on input "Company" at bounding box center [711, 363] width 574 height 44
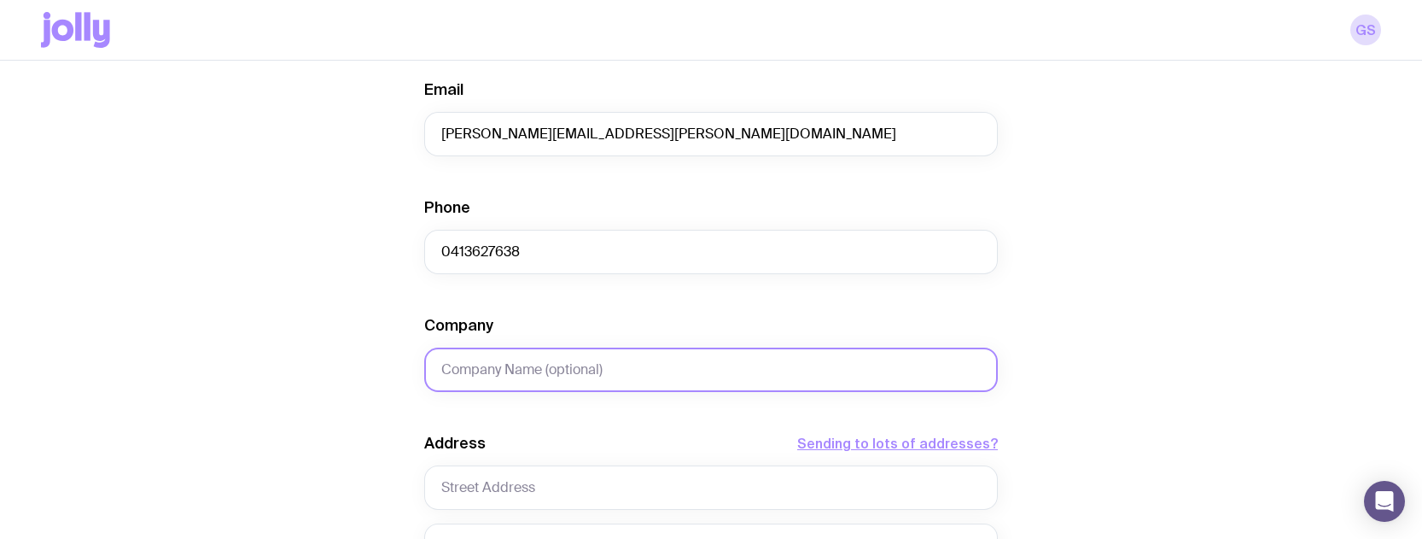
scroll to position [802, 0]
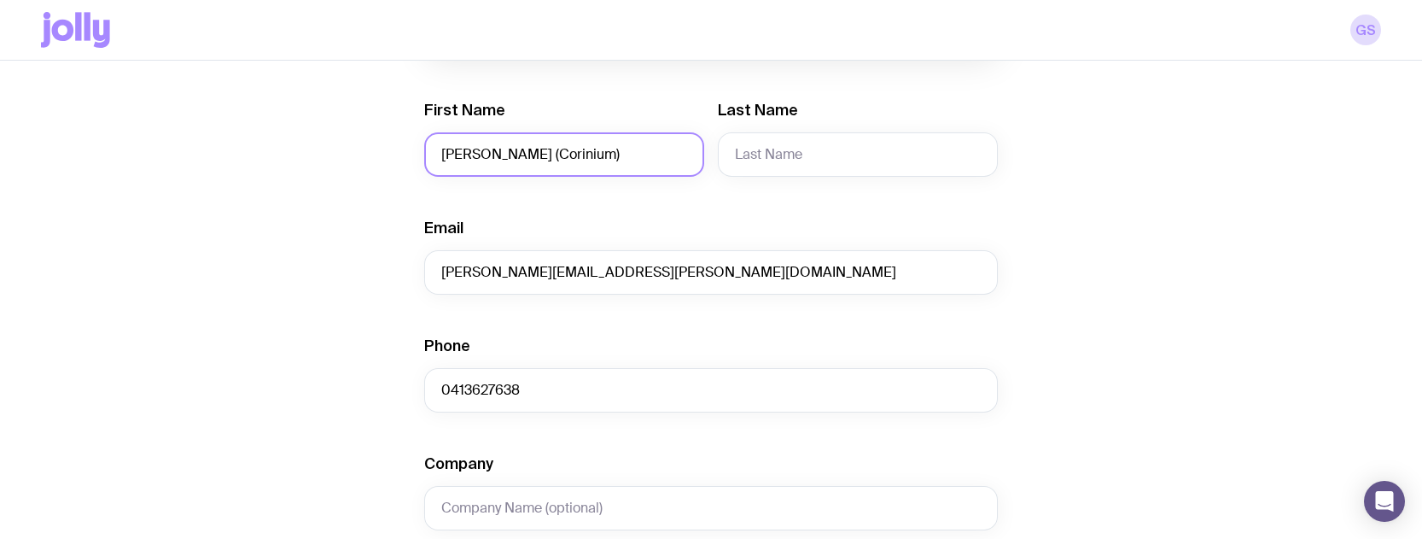
click at [573, 155] on input "[PERSON_NAME] (Corinium)" at bounding box center [564, 154] width 280 height 44
click at [573, 154] on input "[PERSON_NAME] (Corinium)" at bounding box center [564, 154] width 280 height 44
type input "[PERSON_NAME]"
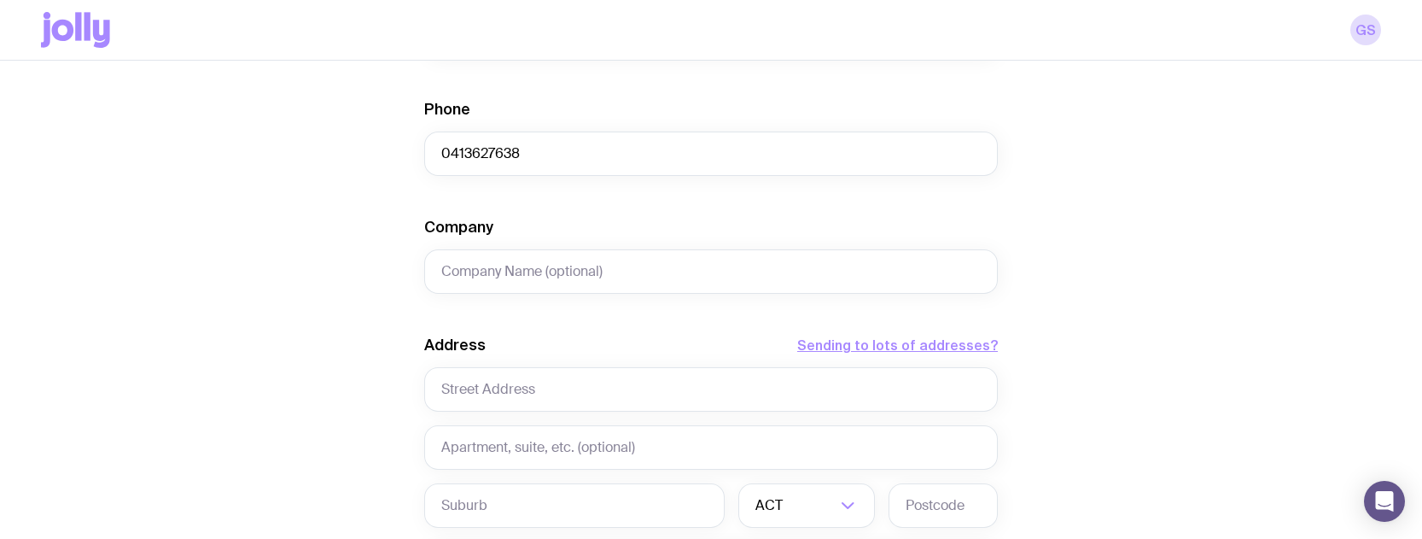
scroll to position [1081, 0]
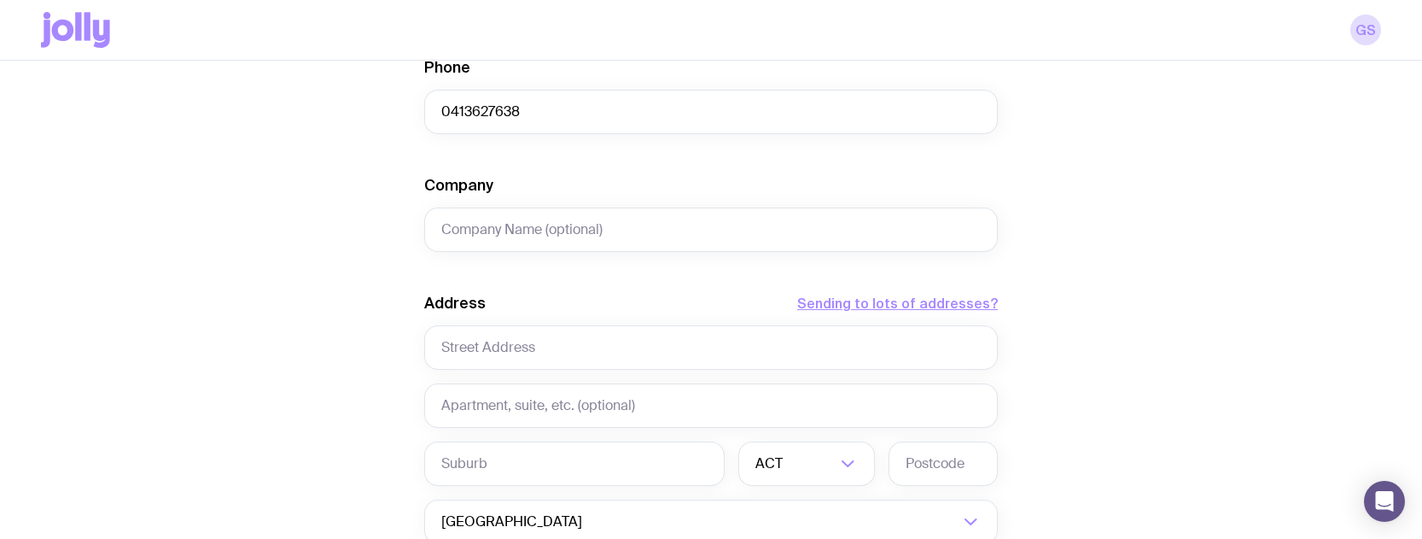
type input "[PERSON_NAME]"
click at [530, 206] on div "Company" at bounding box center [711, 213] width 574 height 77
click at [534, 225] on input "Company" at bounding box center [711, 229] width 574 height 44
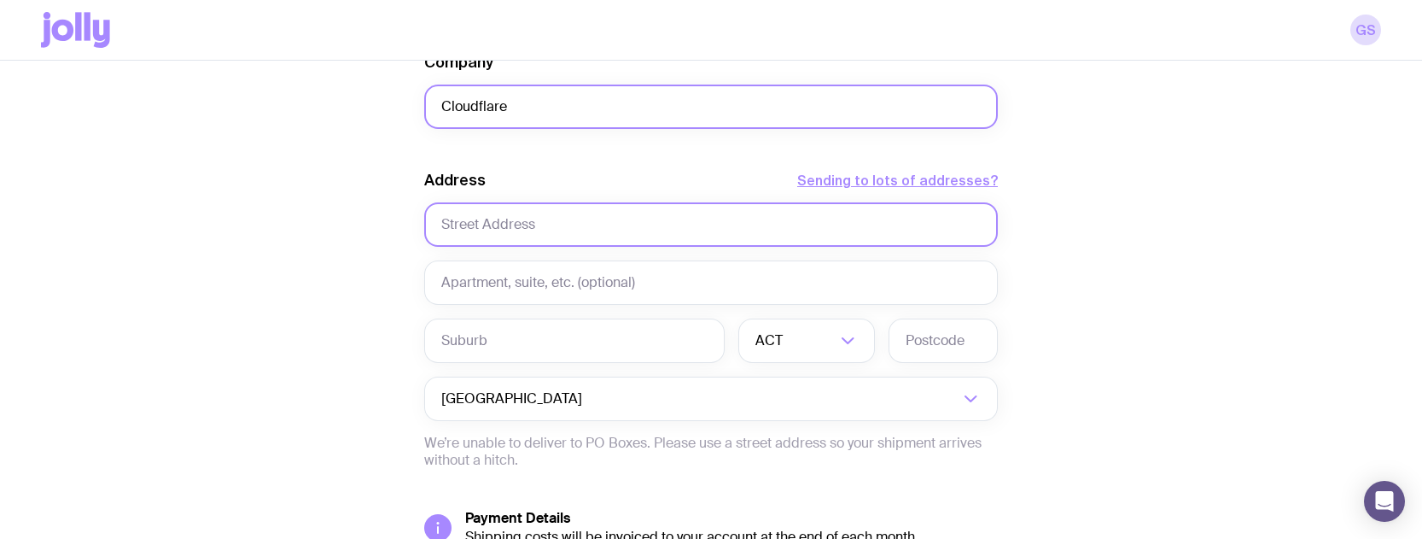
scroll to position [1200, 0]
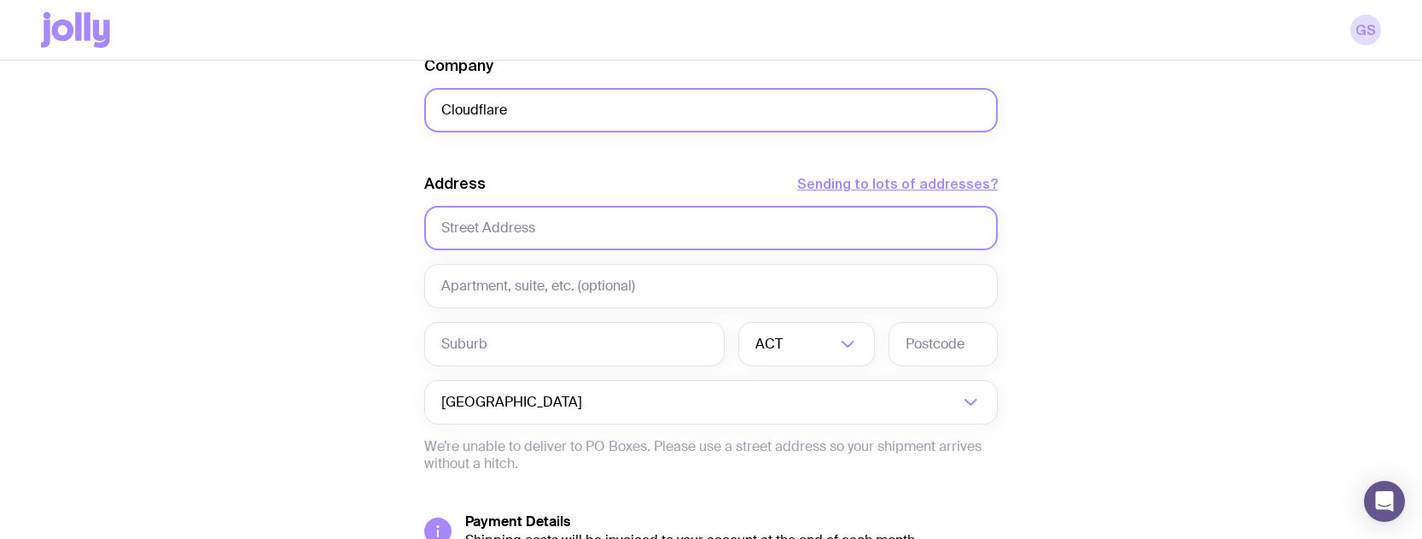
type input "Cloudflare"
click at [506, 223] on input "text" at bounding box center [711, 228] width 574 height 44
type input "C"
type input "[STREET_ADDRESS]"
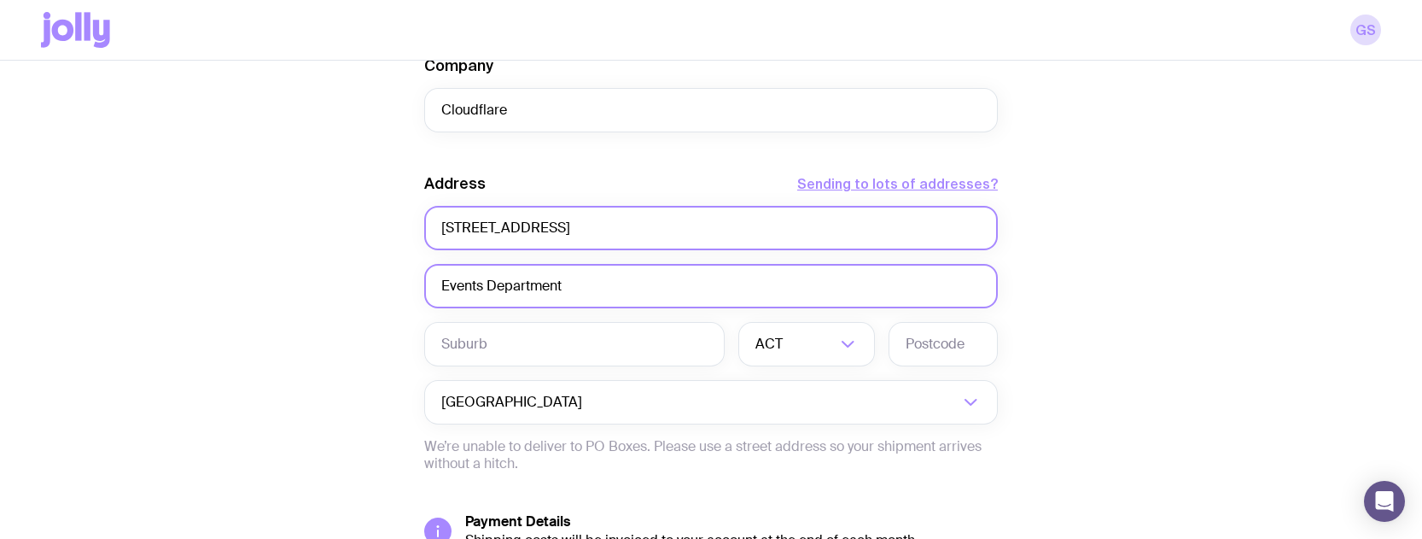
type input "Events Department"
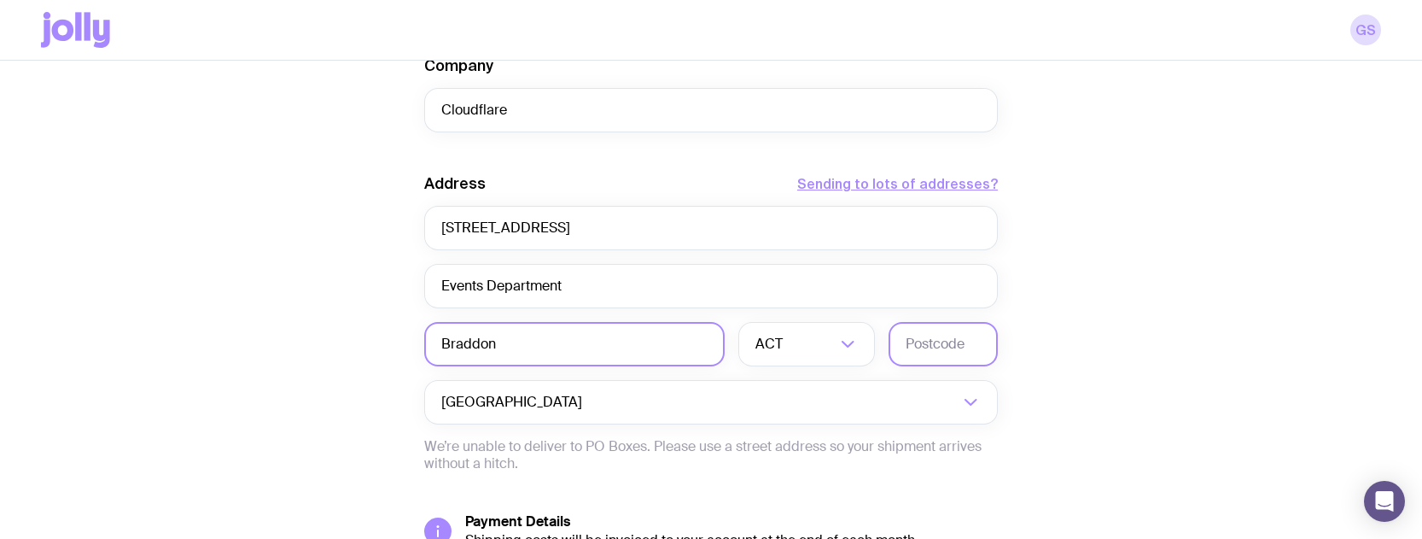
type input "Braddon"
click at [961, 346] on input "text" at bounding box center [943, 344] width 109 height 44
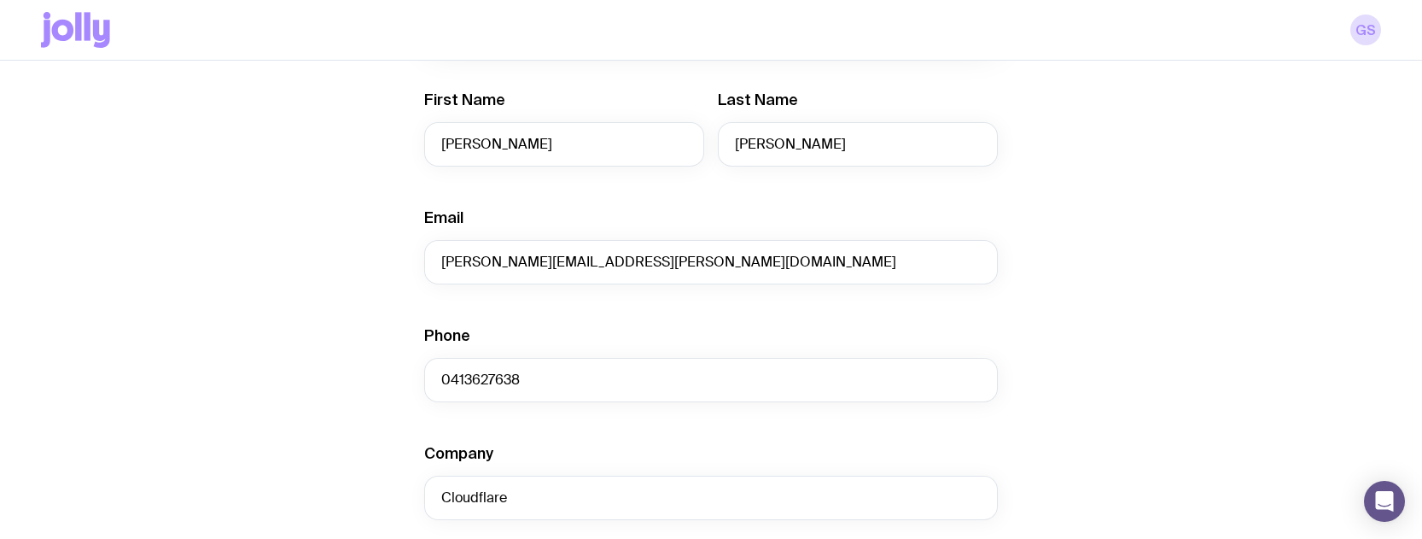
scroll to position [754, 0]
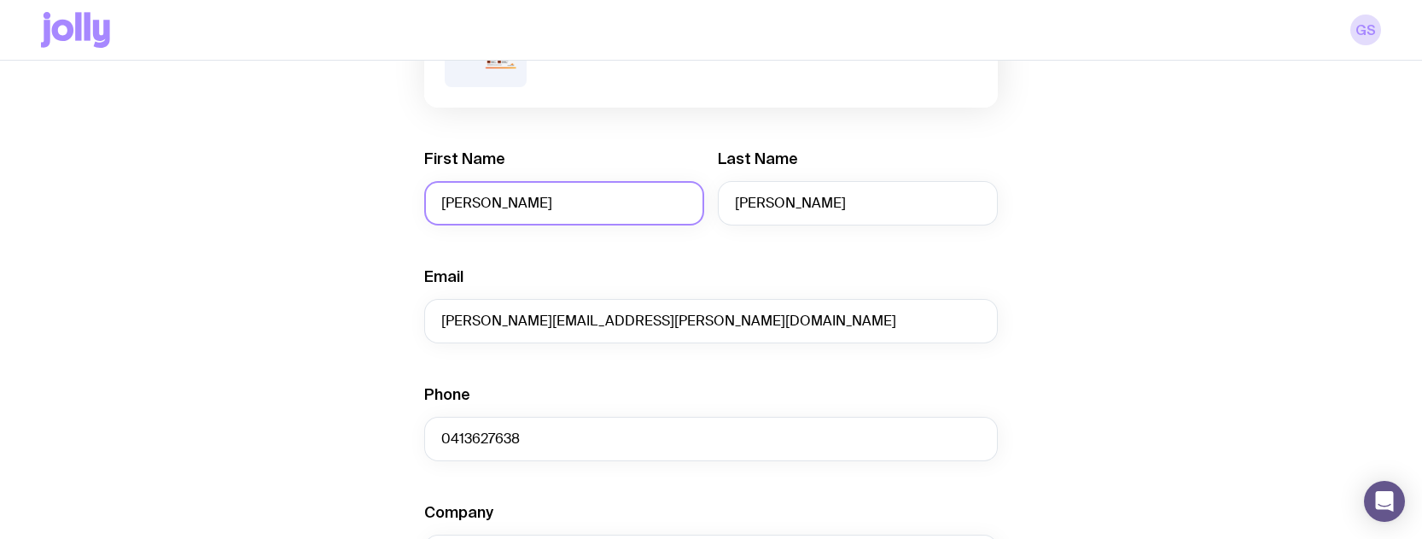
type input "2612"
click at [518, 201] on input "[PERSON_NAME]" at bounding box center [564, 203] width 280 height 44
click at [517, 200] on input "[PERSON_NAME]" at bounding box center [564, 203] width 280 height 44
type input "Attn: Events"
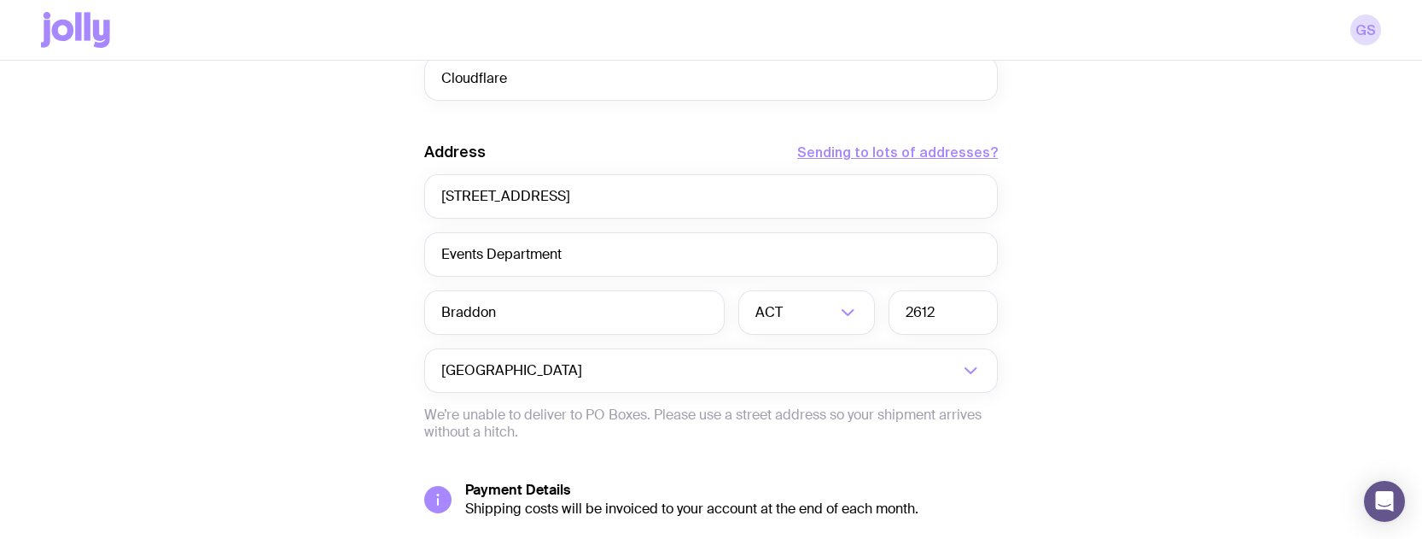
scroll to position [1364, 0]
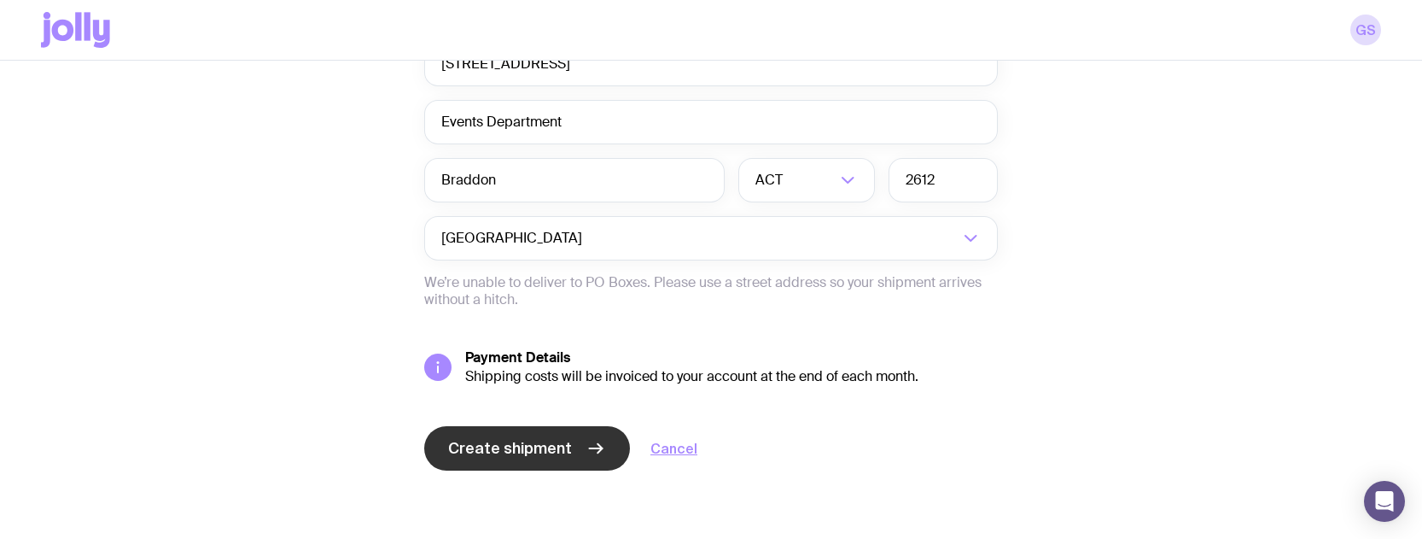
type input "([PERSON_NAME] - Corinium)"
click at [515, 439] on span "Create shipment" at bounding box center [510, 448] width 124 height 20
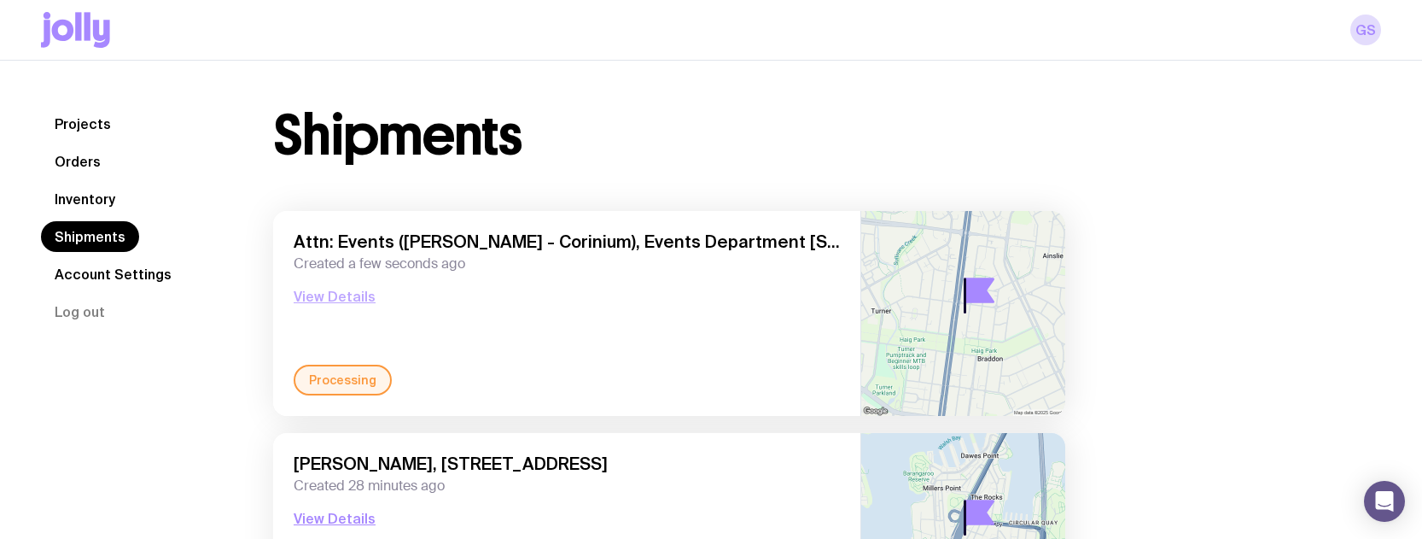
click at [355, 292] on button "View Details" at bounding box center [335, 296] width 82 height 20
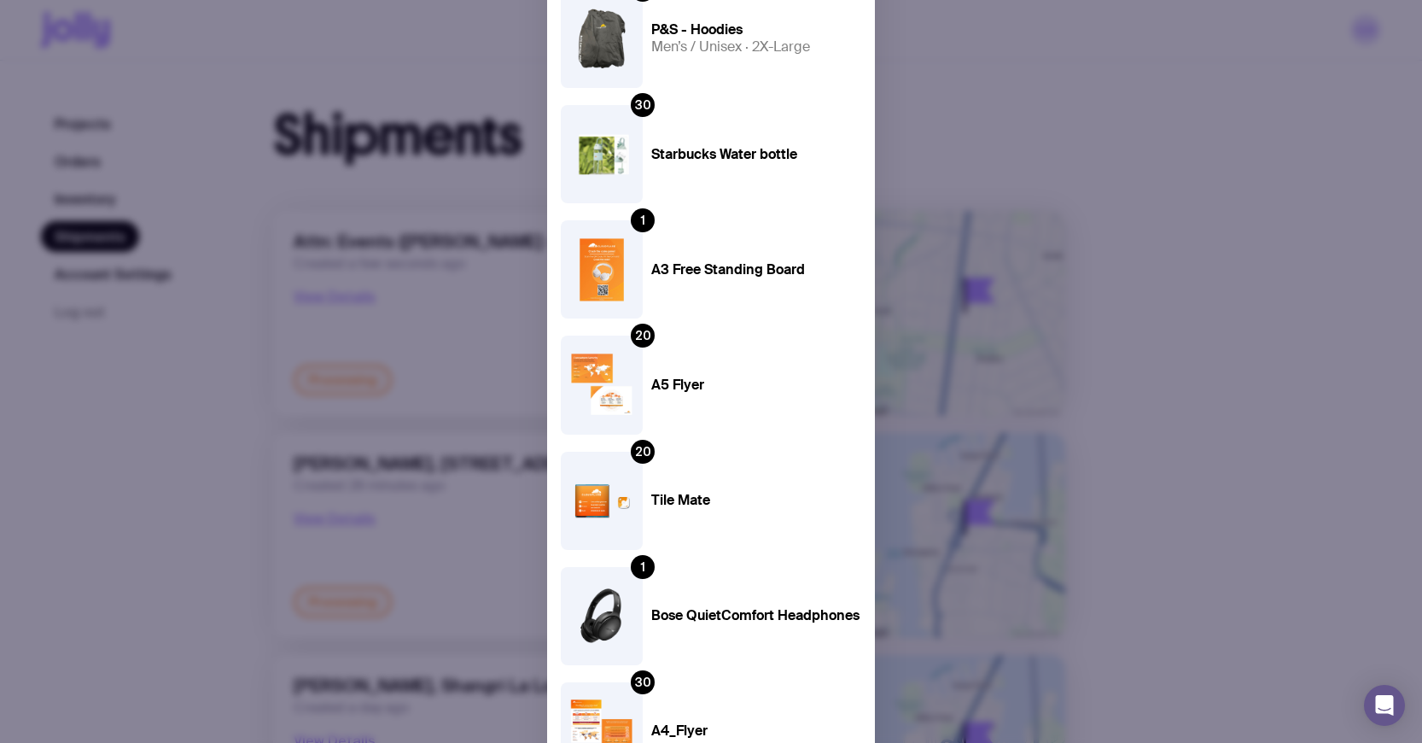
scroll to position [851, 0]
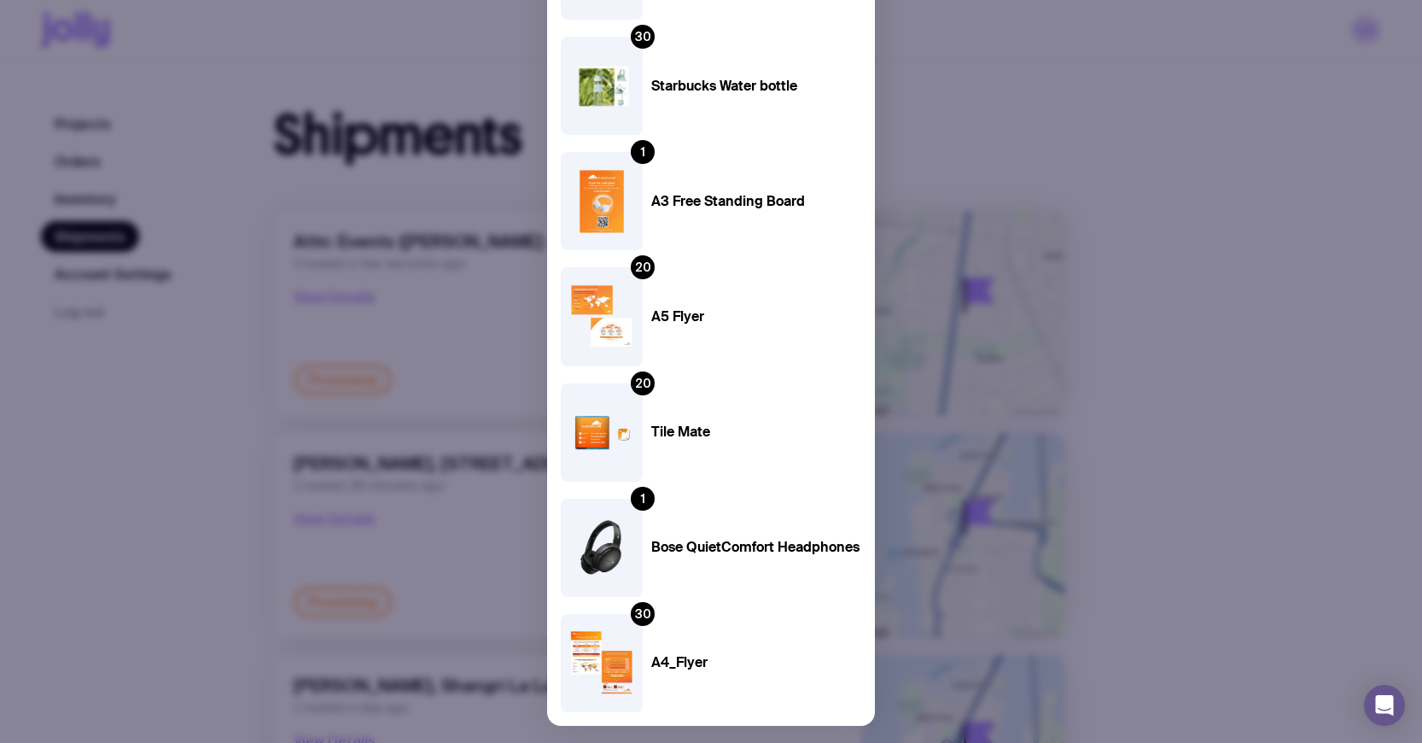
click at [781, 134] on div "30 Starbucks Water bottle" at bounding box center [710, 86] width 299 height 98
click at [894, 149] on div "Processing Attn: Events ([PERSON_NAME] - Corinium), Events Department [STREET_A…" at bounding box center [711, 371] width 1422 height 743
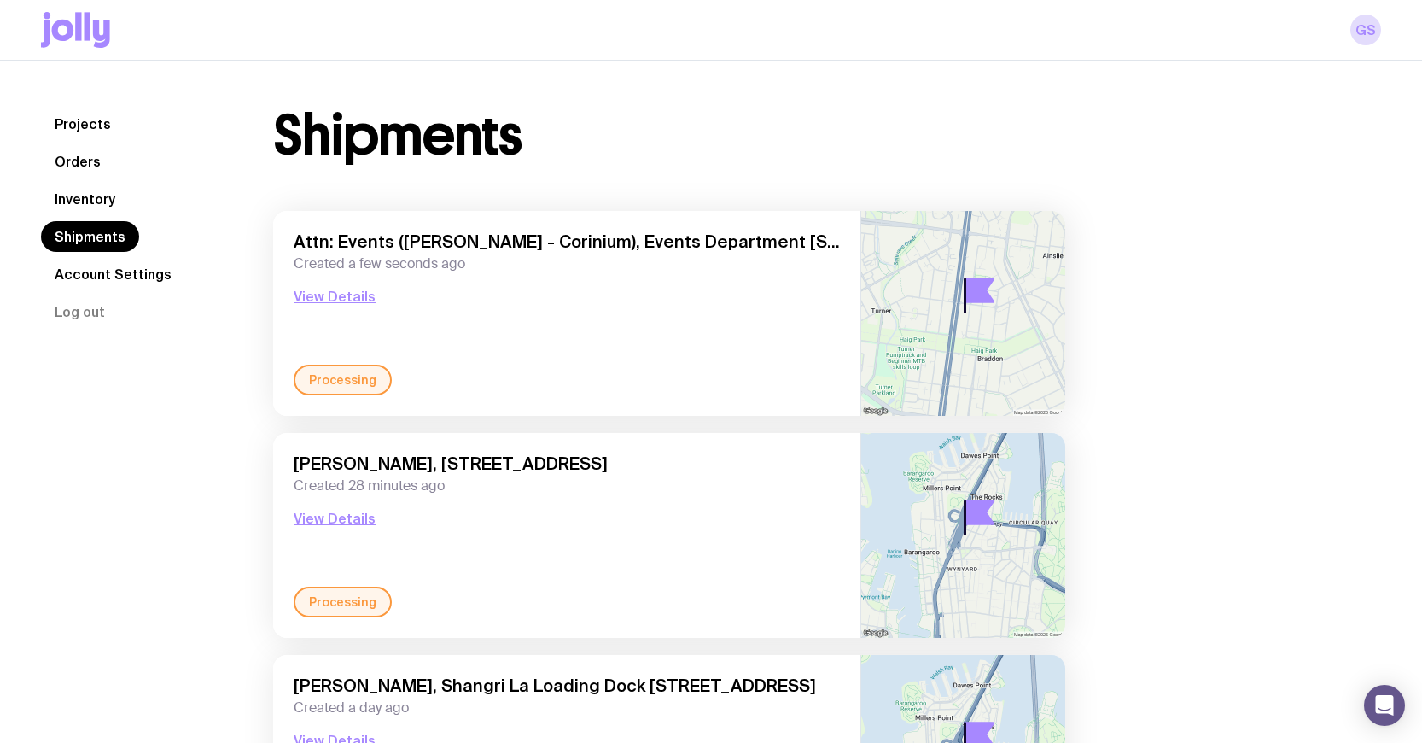
click at [79, 199] on link "Inventory" at bounding box center [85, 199] width 88 height 31
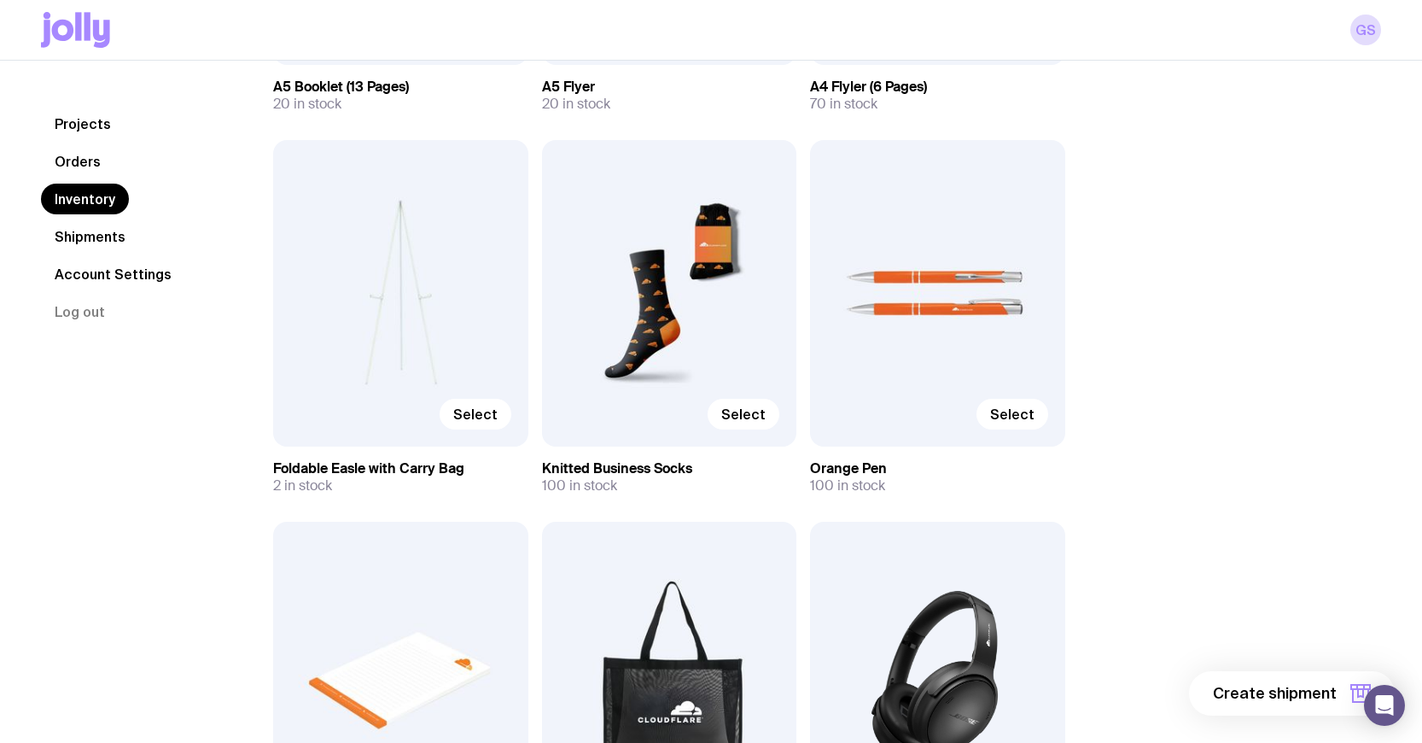
scroll to position [3005, 0]
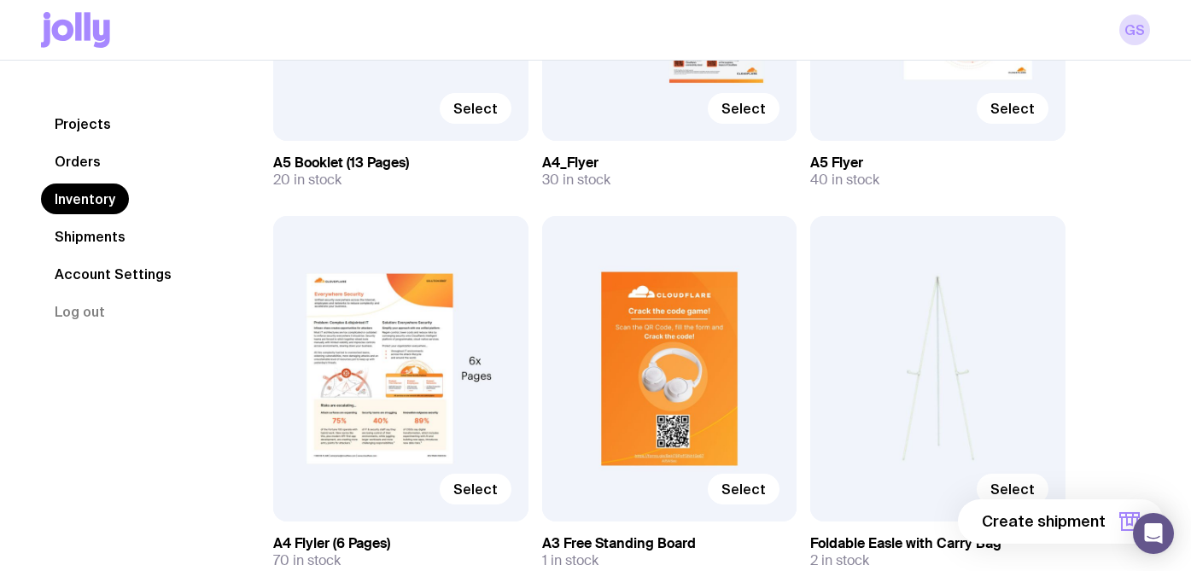
scroll to position [3502, 0]
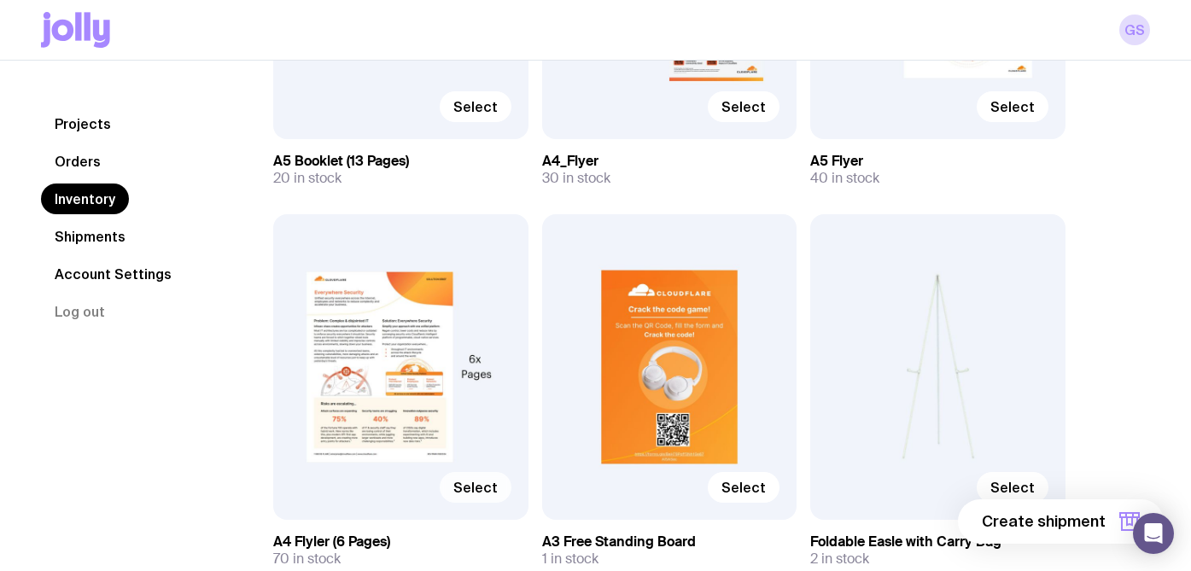
click at [477, 484] on span "Select" at bounding box center [475, 487] width 44 height 17
click at [0, 0] on input "Select" at bounding box center [0, 0] width 0 height 0
